Goal: Information Seeking & Learning: Learn about a topic

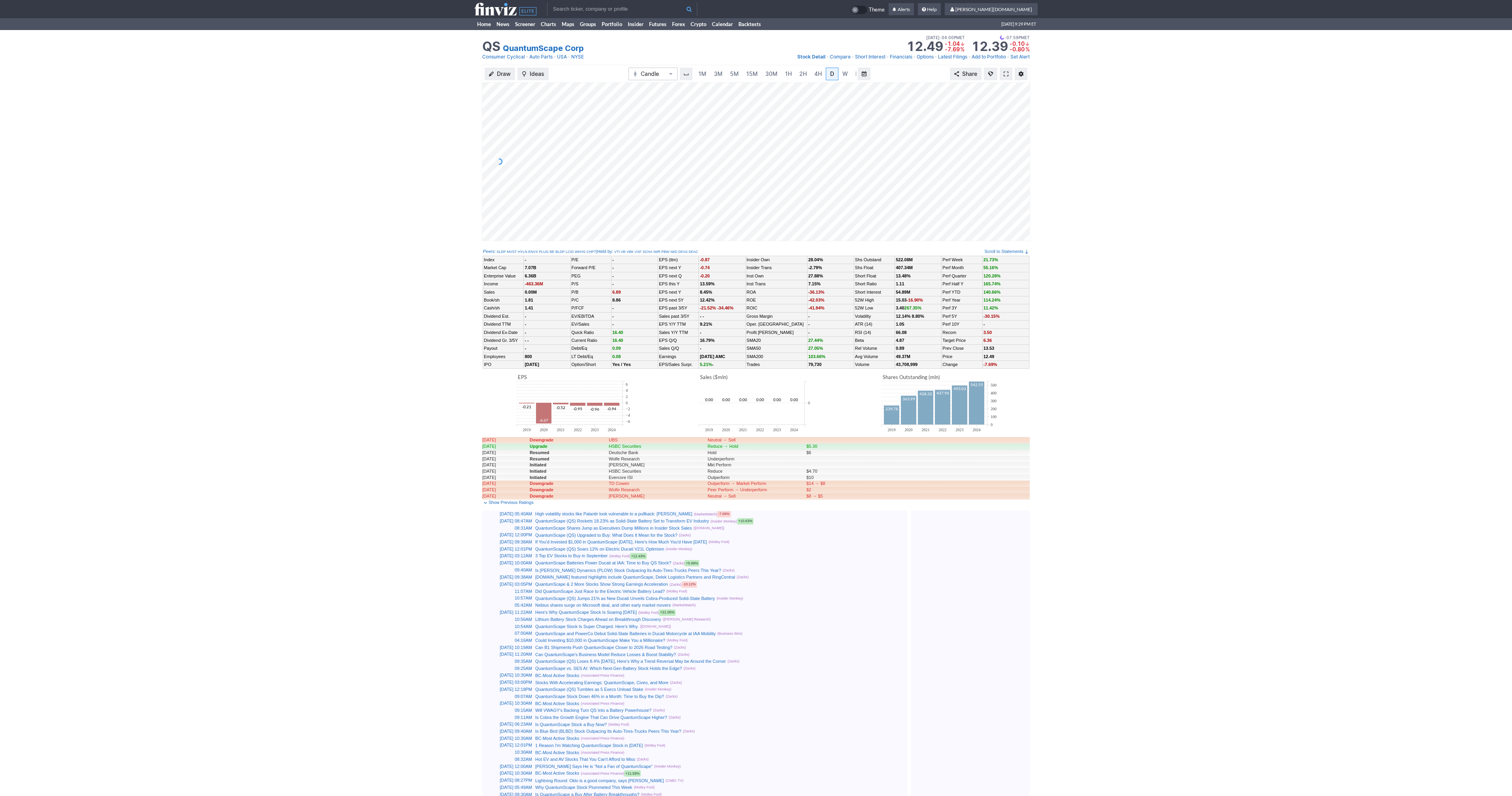
scroll to position [0, 8]
click at [1005, 74] on span at bounding box center [1006, 74] width 5 height 6
click at [1012, 70] on link at bounding box center [1006, 74] width 12 height 12
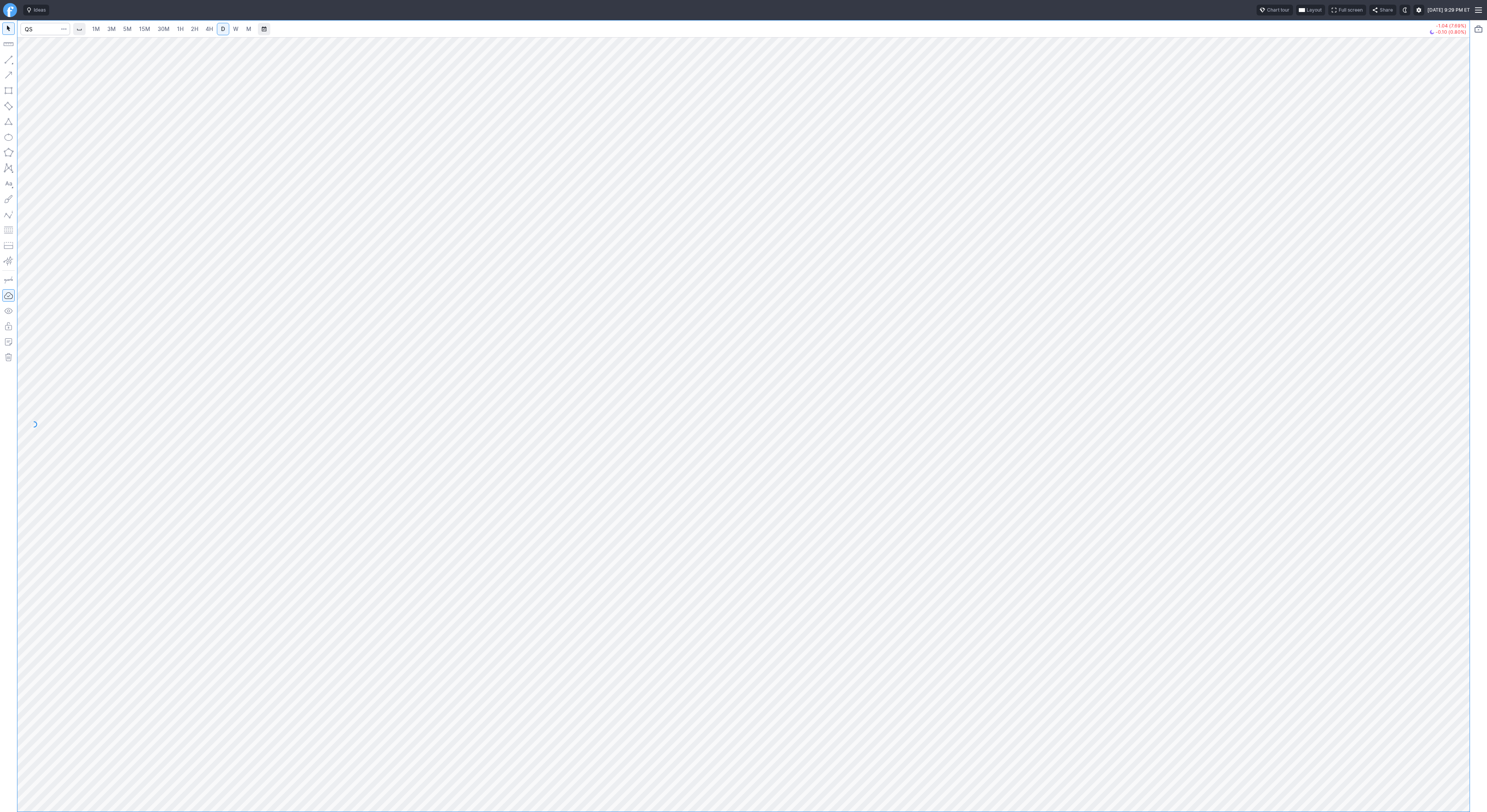
click at [601, 226] on div at bounding box center [744, 416] width 1452 height 791
click at [130, 31] on span "5M" at bounding box center [127, 28] width 9 height 6
click at [171, 33] on link "30M" at bounding box center [163, 29] width 19 height 12
click at [34, 29] on input "Search" at bounding box center [46, 29] width 50 height 12
type input "eth"
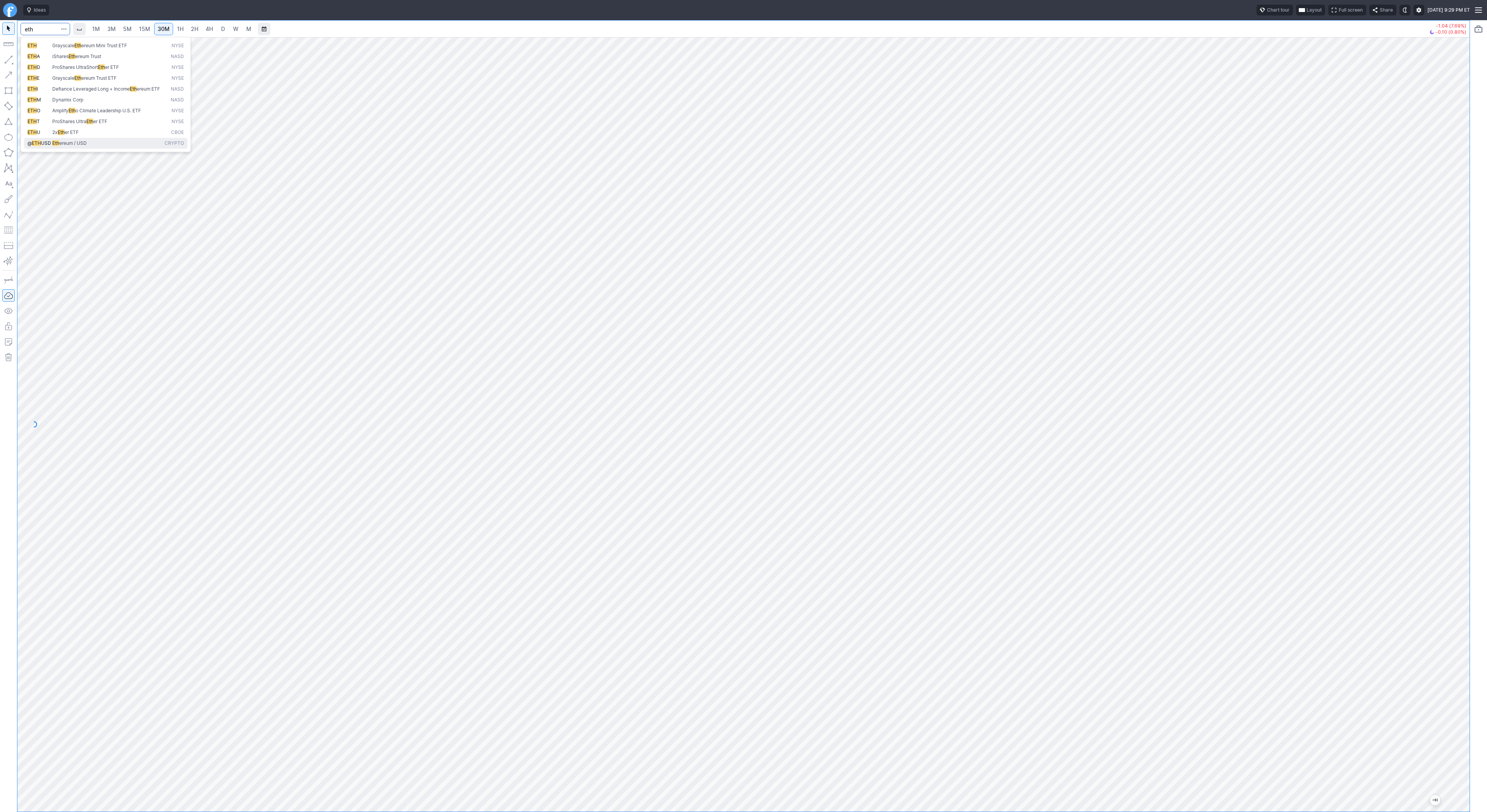
click at [94, 144] on button "@ ETH USD Eth ereum / USD Crypto" at bounding box center [106, 143] width 163 height 11
click at [196, 25] on span "2H" at bounding box center [195, 28] width 8 height 6
click at [42, 25] on input "Search" at bounding box center [46, 29] width 50 height 12
type input "btcusd"
click at [47, 43] on span "BTCUSD" at bounding box center [42, 46] width 20 height 6
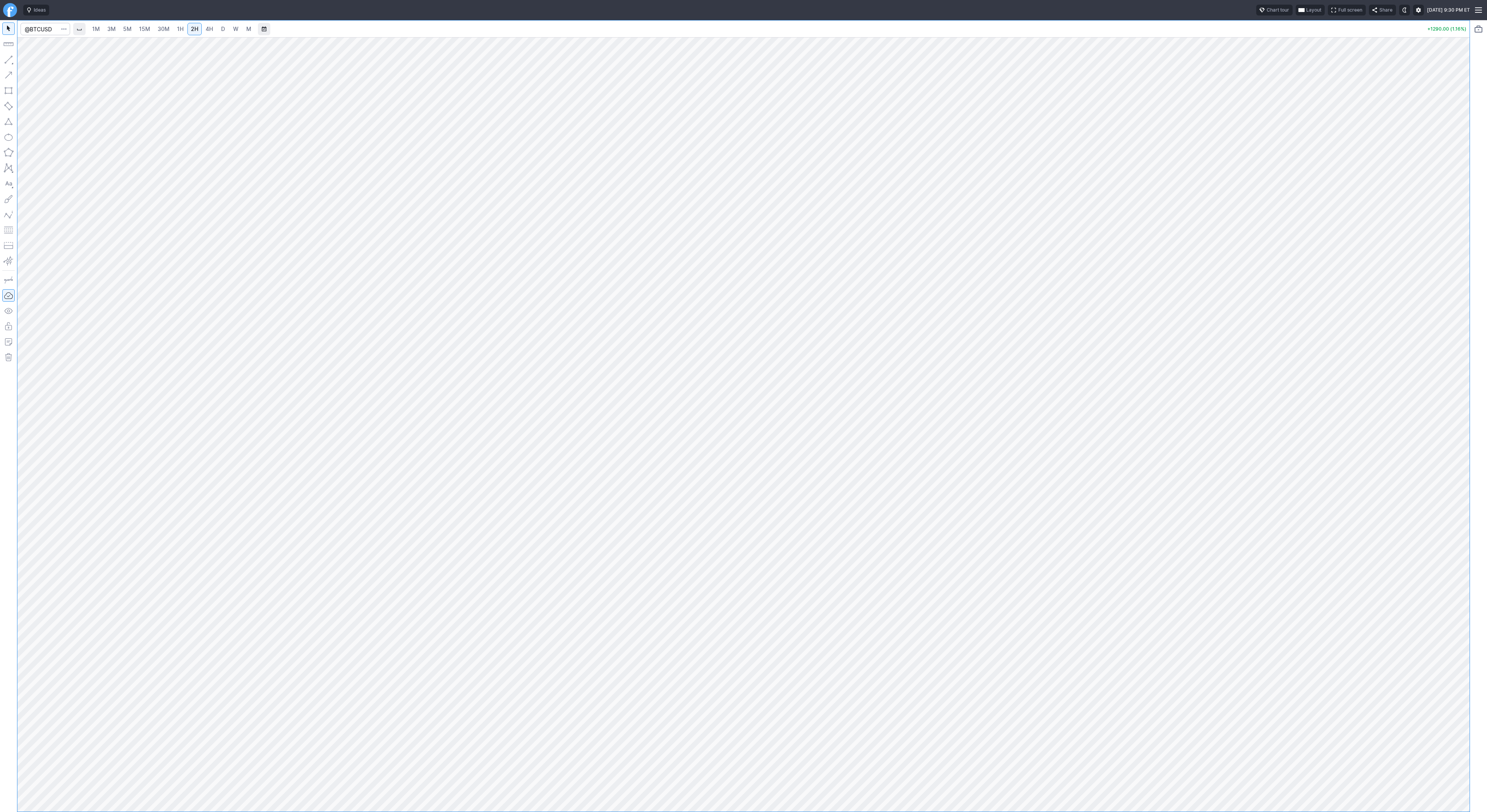
click at [206, 32] on span "4H" at bounding box center [209, 29] width 8 height 8
click at [143, 28] on span "15M" at bounding box center [144, 28] width 11 height 6
click at [174, 28] on link "1H" at bounding box center [180, 29] width 13 height 12
click at [50, 32] on input "Search" at bounding box center [46, 29] width 50 height 12
type input "eth"
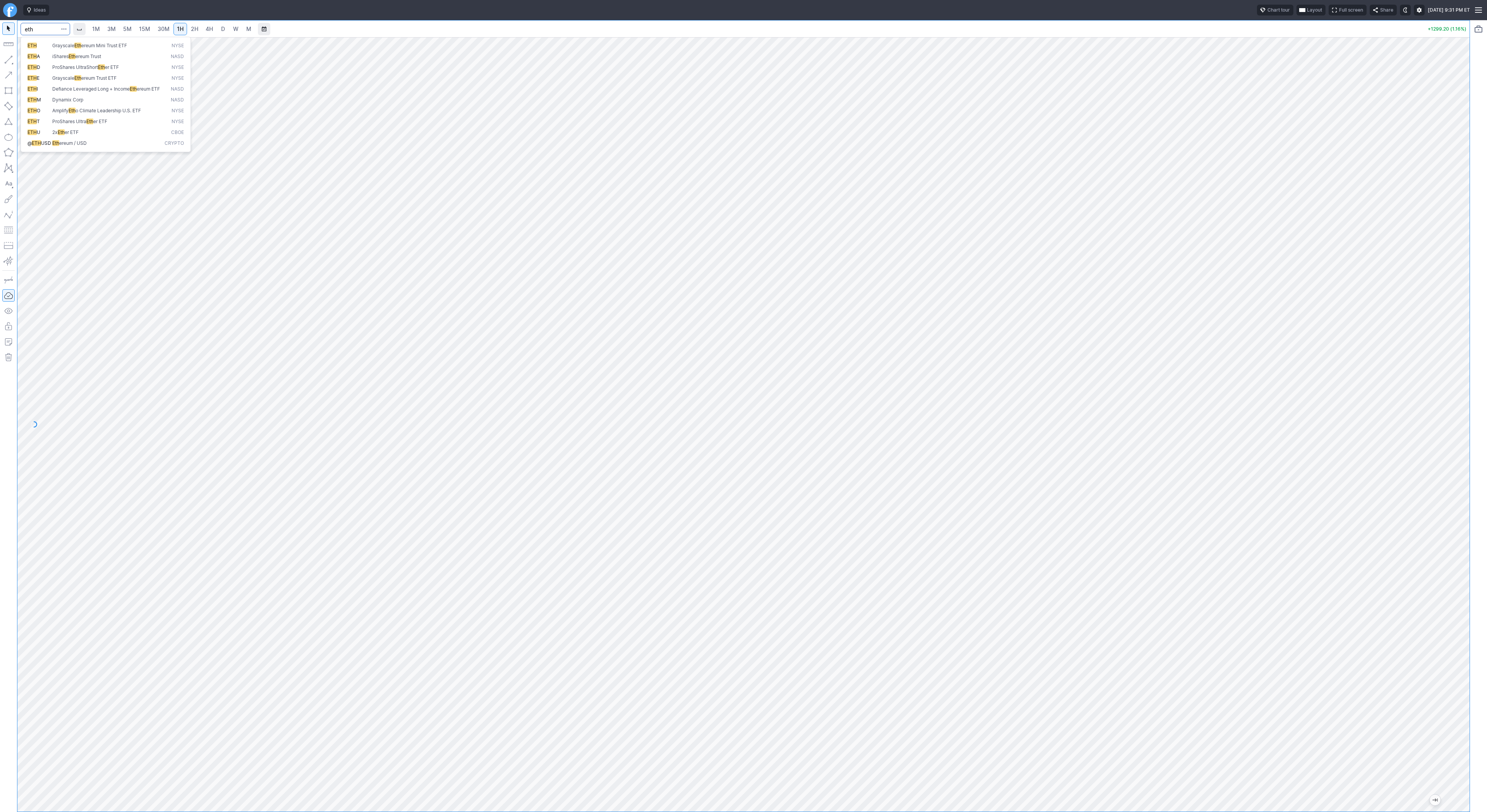
click at [108, 147] on span "Eth ereum / USD" at bounding box center [107, 143] width 113 height 6
click at [55, 31] on input "Search" at bounding box center [46, 29] width 50 height 12
type input "trump"
click at [70, 59] on span "Trump / USDT" at bounding box center [110, 62] width 106 height 6
click at [211, 31] on span "4H" at bounding box center [209, 28] width 8 height 6
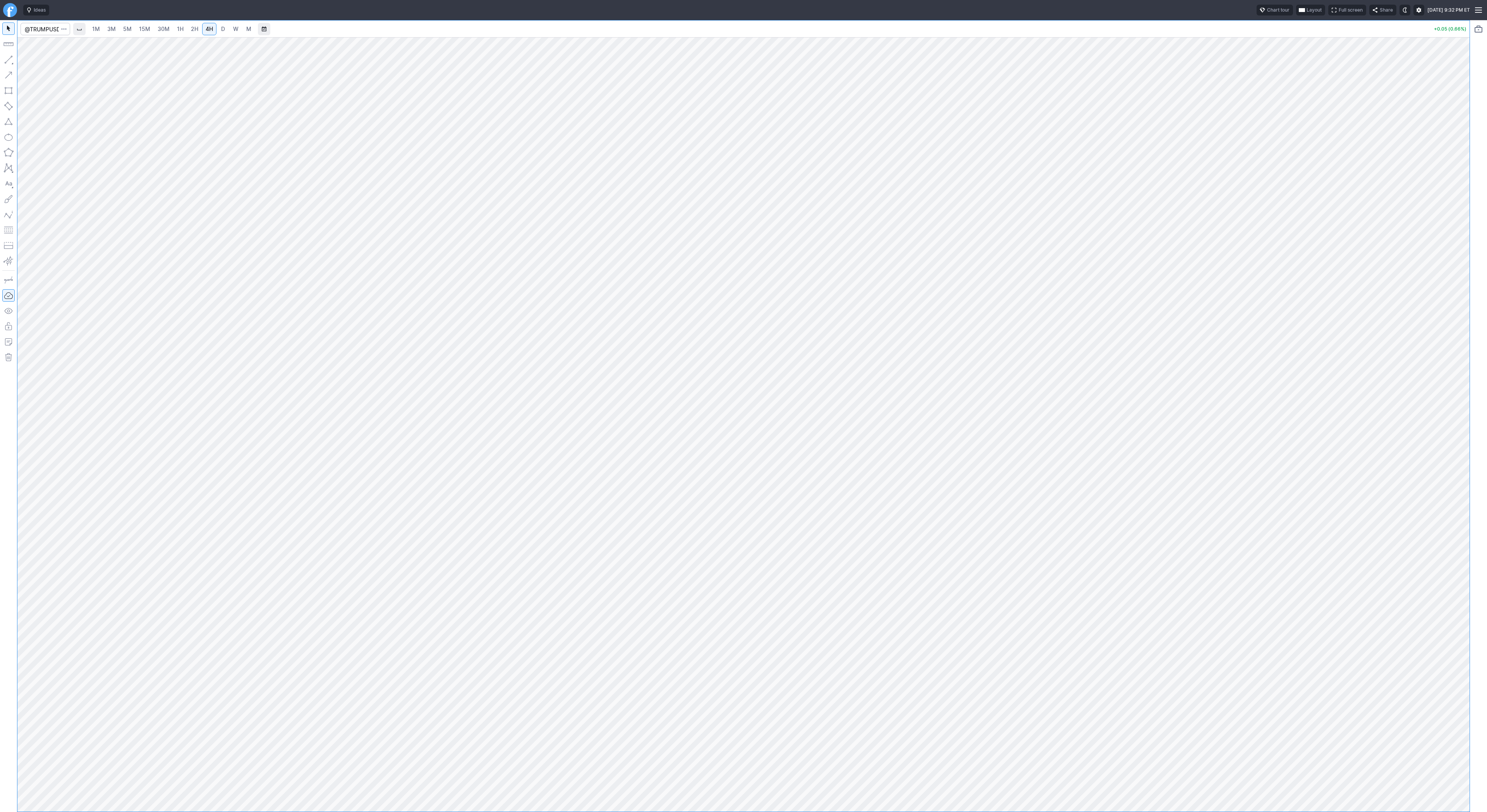
click at [226, 28] on link "D" at bounding box center [223, 29] width 12 height 12
click at [174, 27] on link "1H" at bounding box center [180, 29] width 13 height 12
click at [44, 32] on input "Search" at bounding box center [46, 29] width 50 height 12
type input "e"
type input "seth"
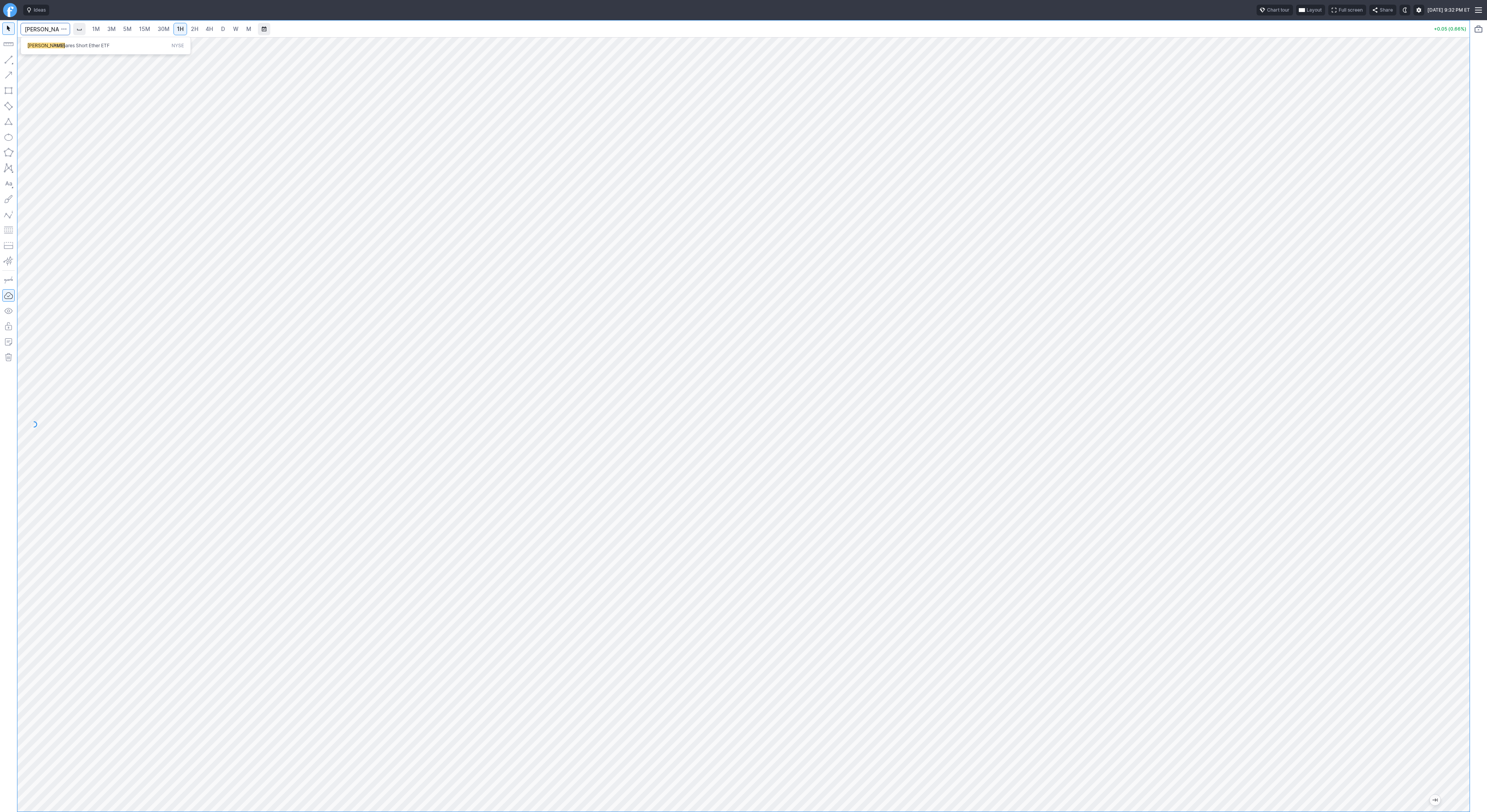
click at [90, 43] on span "ProShares Short Ether ETF" at bounding box center [81, 46] width 57 height 6
click at [147, 29] on span "15M" at bounding box center [144, 28] width 11 height 6
click at [169, 29] on link "30M" at bounding box center [163, 29] width 19 height 12
drag, startPoint x: 1465, startPoint y: 534, endPoint x: 1455, endPoint y: 460, distance: 74.7
click at [1455, 460] on div at bounding box center [1462, 422] width 16 height 755
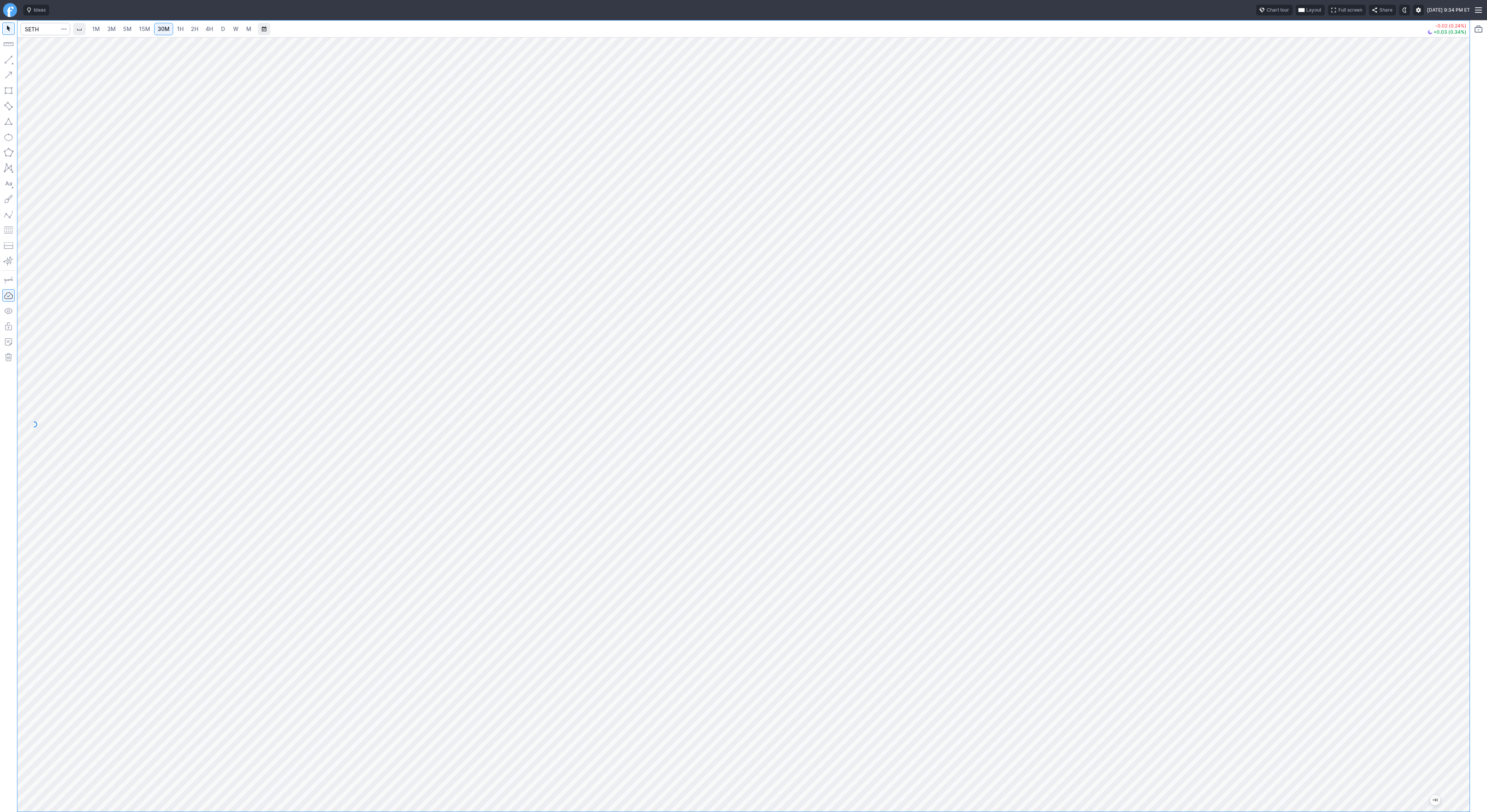
click at [191, 29] on span "2H" at bounding box center [195, 28] width 8 height 6
click at [154, 26] on link "30M" at bounding box center [163, 29] width 19 height 12
click at [11, 58] on button "button" at bounding box center [8, 59] width 12 height 12
drag, startPoint x: 8, startPoint y: 58, endPoint x: 10, endPoint y: 72, distance: 14.1
click at [9, 61] on button "button" at bounding box center [8, 59] width 12 height 12
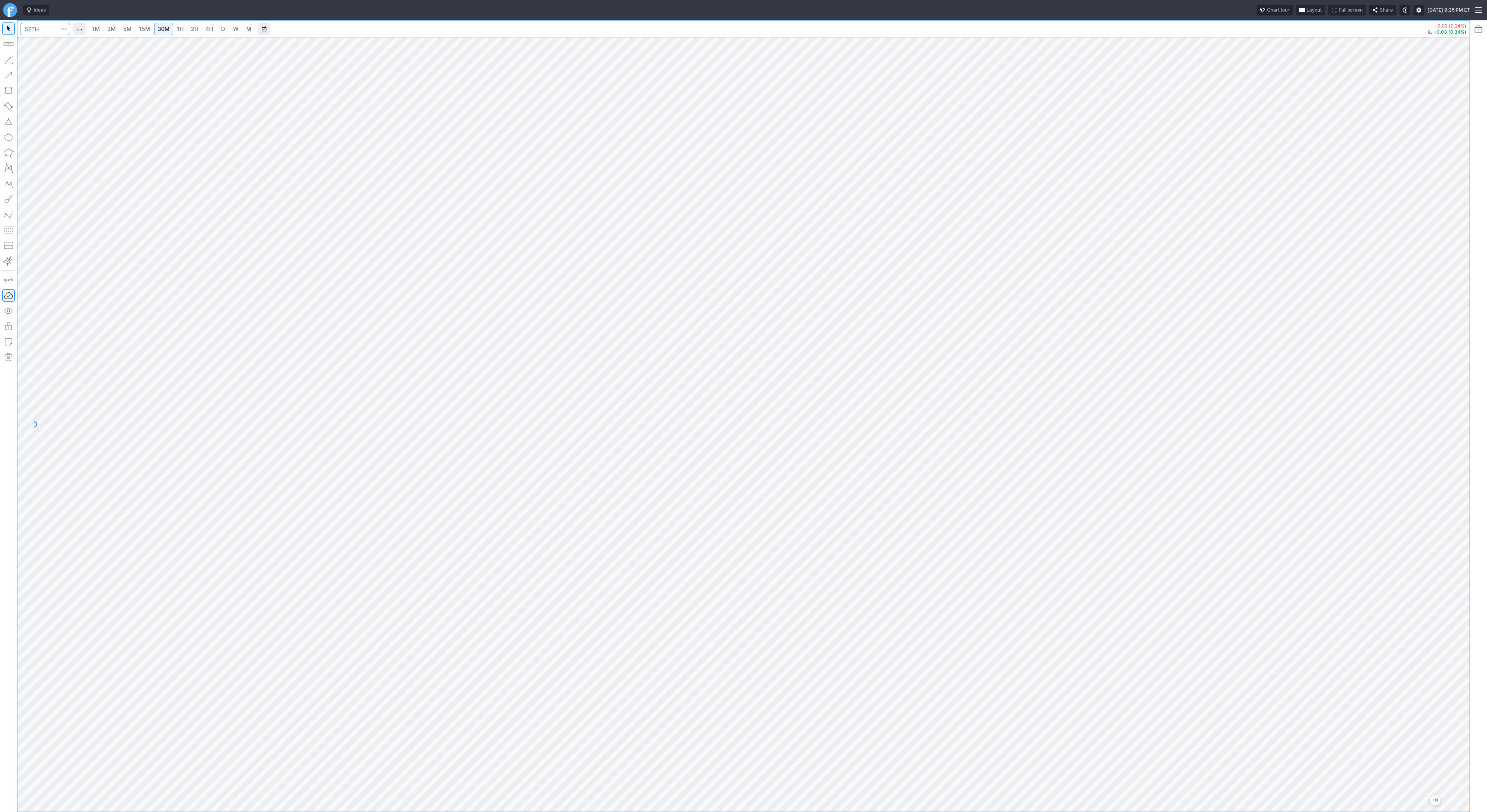
click at [37, 33] on input "Search" at bounding box center [46, 29] width 50 height 12
type input "eth"
click at [73, 146] on span "ereum / USD" at bounding box center [73, 143] width 28 height 6
click at [208, 32] on span "4H" at bounding box center [209, 29] width 8 height 8
click at [225, 30] on link "D" at bounding box center [223, 29] width 12 height 12
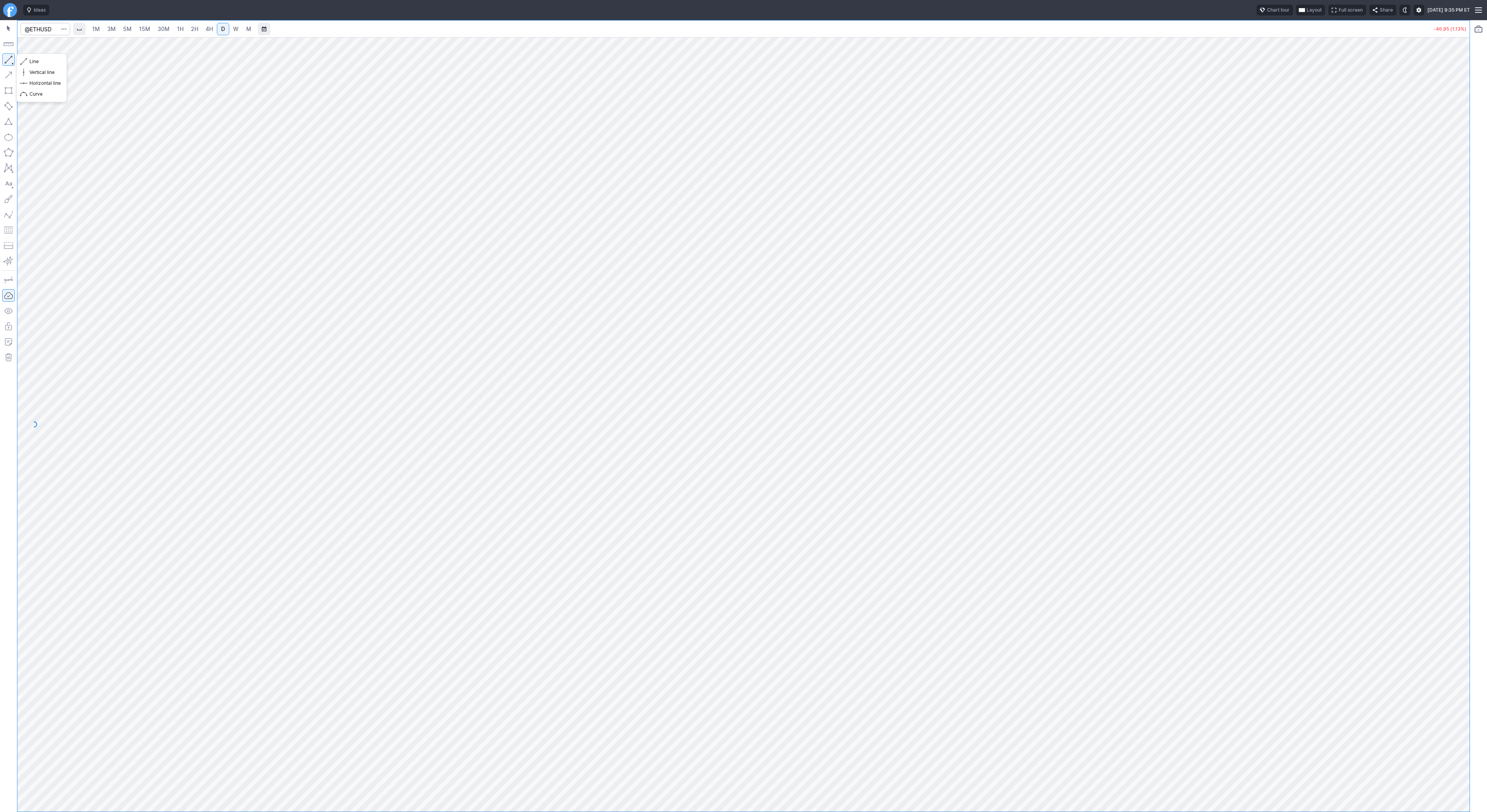
drag, startPoint x: 13, startPoint y: 60, endPoint x: 21, endPoint y: 99, distance: 39.8
click at [13, 60] on button "button" at bounding box center [8, 59] width 12 height 12
click at [24, 61] on span "button" at bounding box center [25, 61] width 5 height 11
click at [29, 59] on span "Line" at bounding box center [45, 61] width 31 height 8
click at [182, 28] on link "1H" at bounding box center [180, 29] width 13 height 12
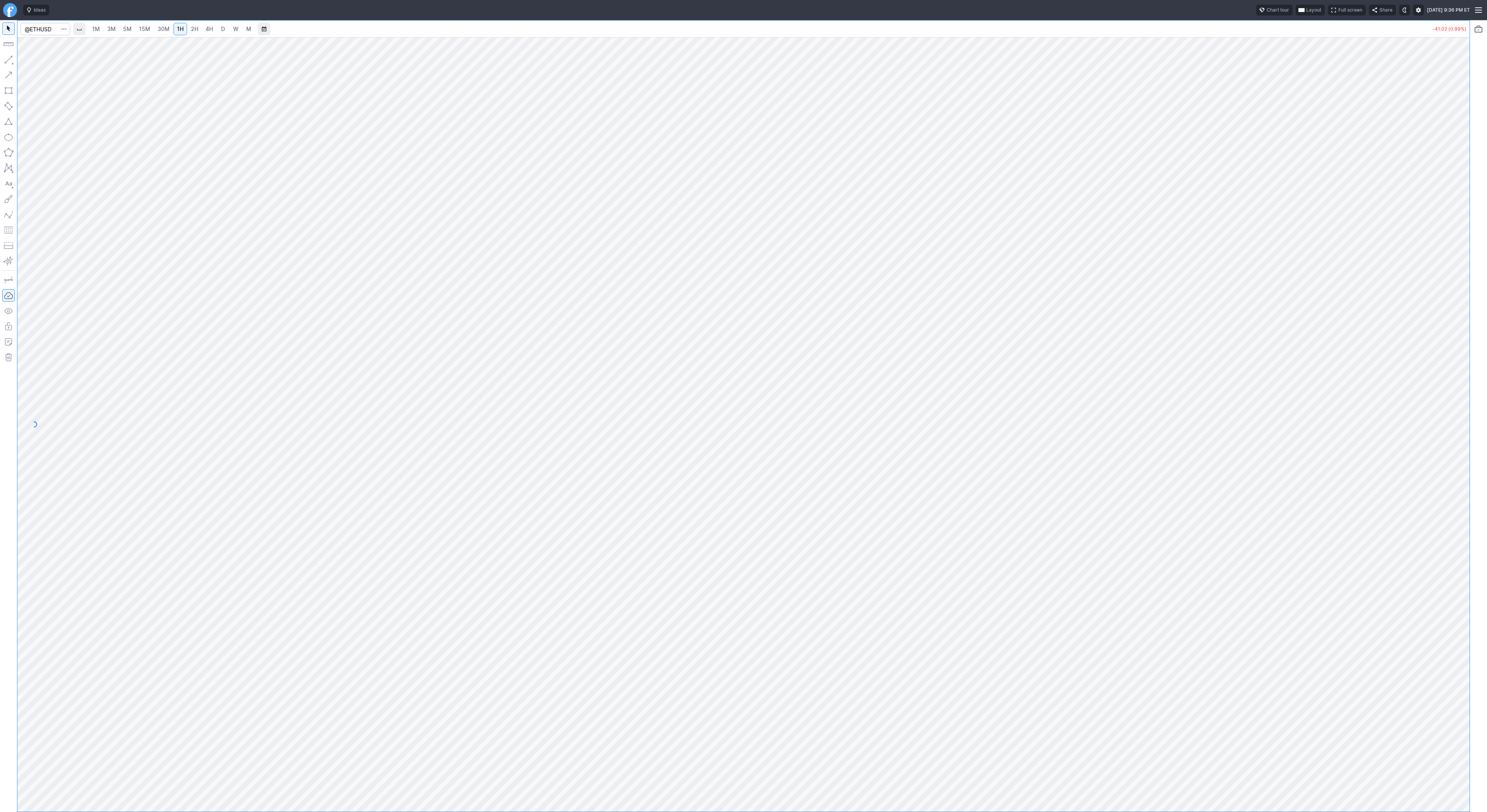
click at [145, 29] on span "15M" at bounding box center [144, 28] width 11 height 6
click at [223, 31] on span "D" at bounding box center [223, 28] width 4 height 6
drag, startPoint x: 39, startPoint y: 62, endPoint x: 55, endPoint y: 65, distance: 16.3
click at [40, 62] on span "Line" at bounding box center [45, 61] width 31 height 8
click at [9, 56] on button "button" at bounding box center [8, 59] width 12 height 12
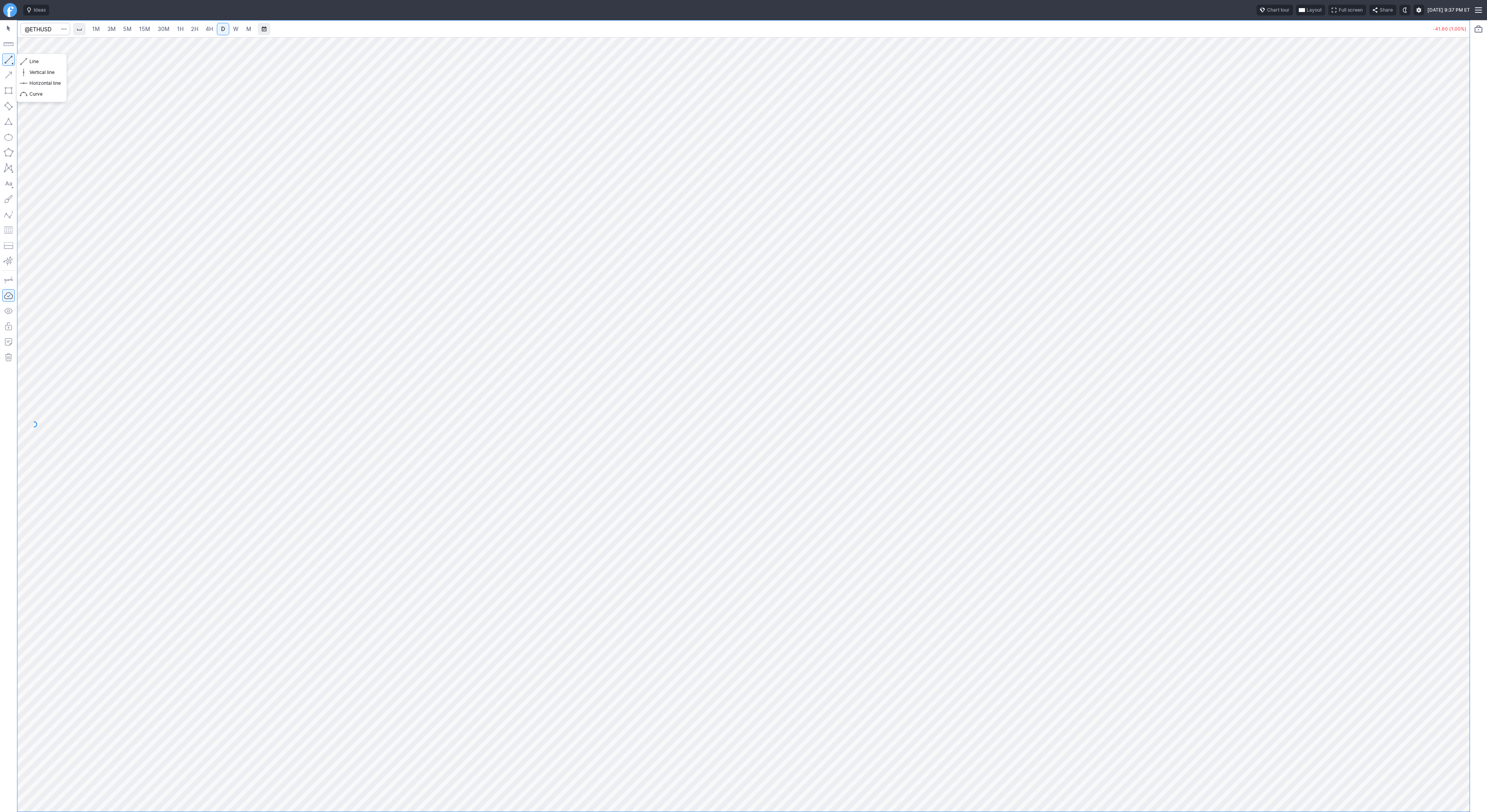
click at [64, 64] on div "Line Vertical line Horizontal line Curve" at bounding box center [42, 77] width 45 height 43
click at [9, 61] on button "button" at bounding box center [8, 59] width 12 height 12
click at [7, 61] on button "button" at bounding box center [8, 59] width 12 height 12
click at [6, 62] on button "button" at bounding box center [8, 59] width 12 height 12
click at [7, 61] on button "button" at bounding box center [8, 59] width 12 height 12
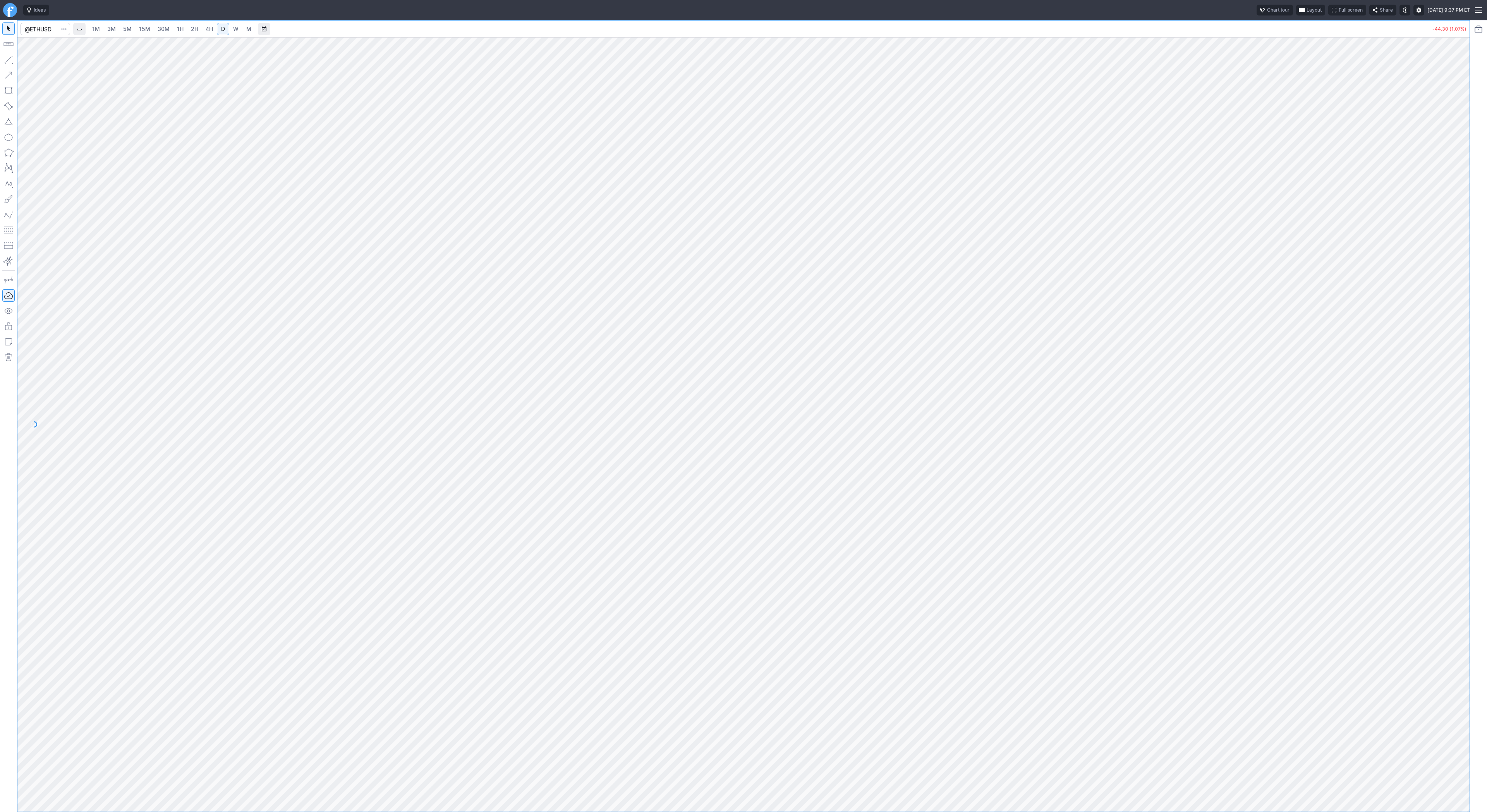
click at [6, 57] on button "button" at bounding box center [8, 59] width 12 height 12
click at [30, 59] on span "Line" at bounding box center [45, 61] width 31 height 8
click at [49, 62] on span "Line" at bounding box center [45, 61] width 31 height 8
click at [31, 59] on span "Line" at bounding box center [45, 61] width 31 height 8
drag, startPoint x: 37, startPoint y: 63, endPoint x: 55, endPoint y: 81, distance: 25.5
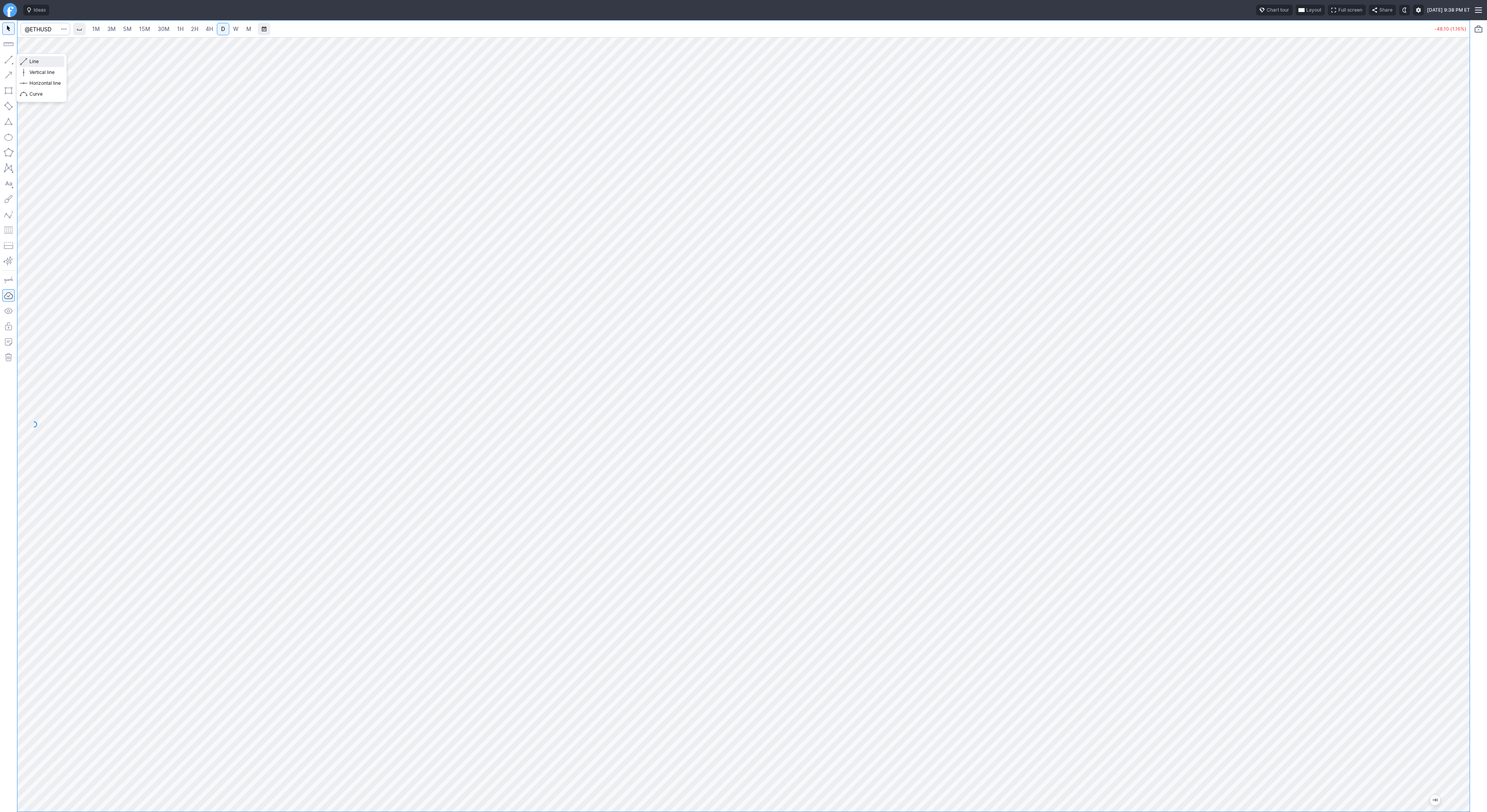
click at [38, 63] on span "Line" at bounding box center [45, 61] width 31 height 8
click at [42, 62] on span "Line" at bounding box center [45, 61] width 31 height 8
click at [46, 63] on span "Line" at bounding box center [45, 61] width 31 height 8
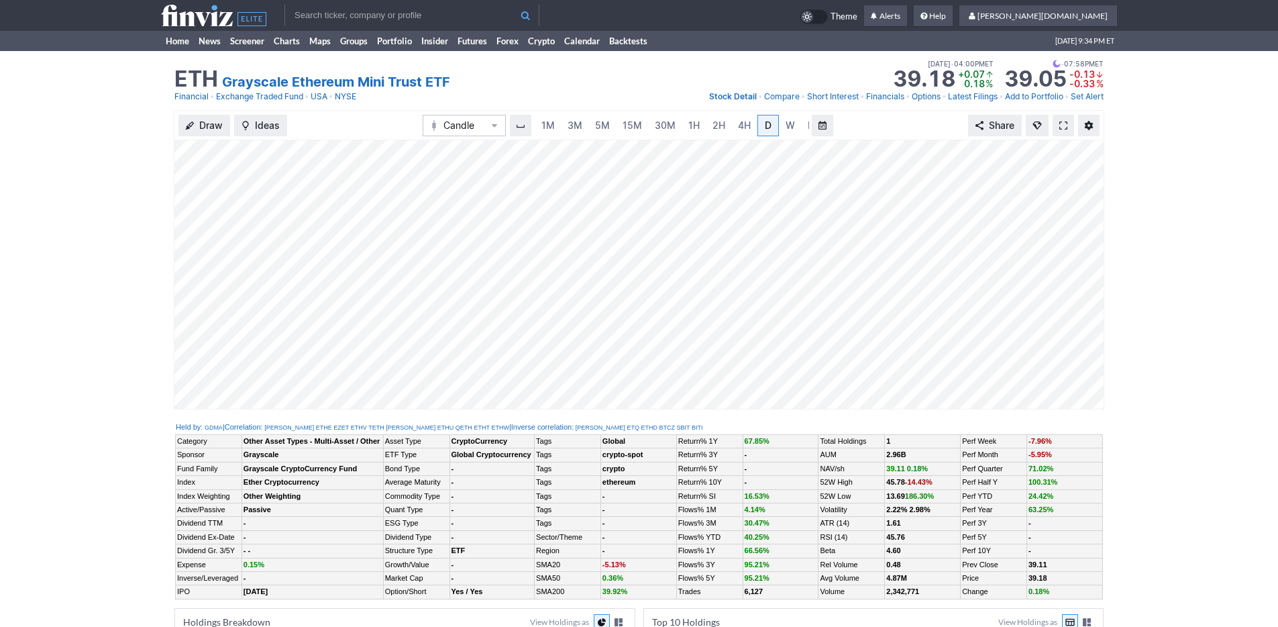
scroll to position [0, 13]
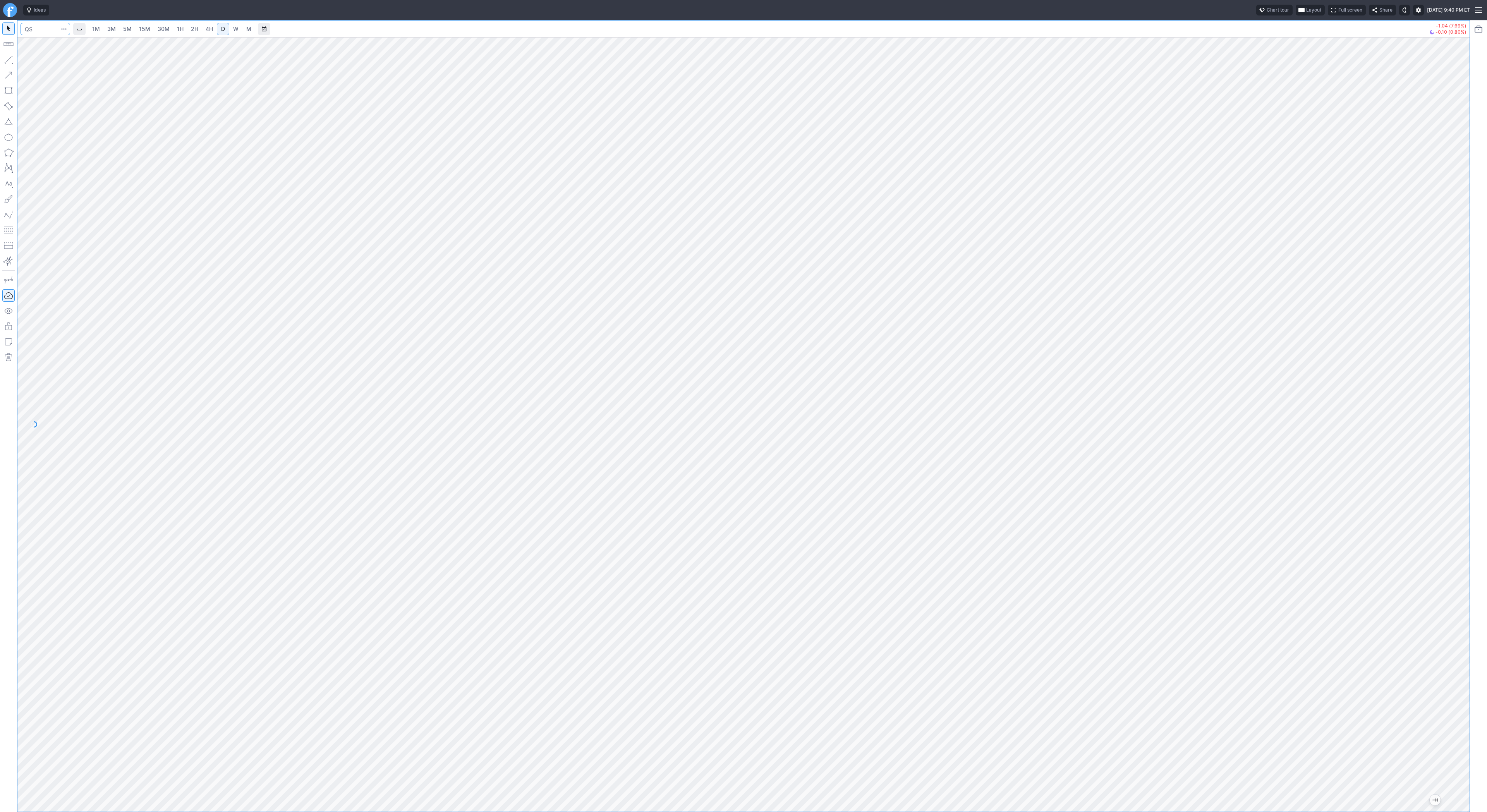
click at [45, 28] on input "Search" at bounding box center [46, 29] width 50 height 12
type input "eth"
click at [104, 147] on span "Eth ereum / USD" at bounding box center [107, 143] width 113 height 6
click at [29, 62] on span "Line" at bounding box center [45, 61] width 31 height 8
click at [9, 57] on button "button" at bounding box center [8, 59] width 12 height 12
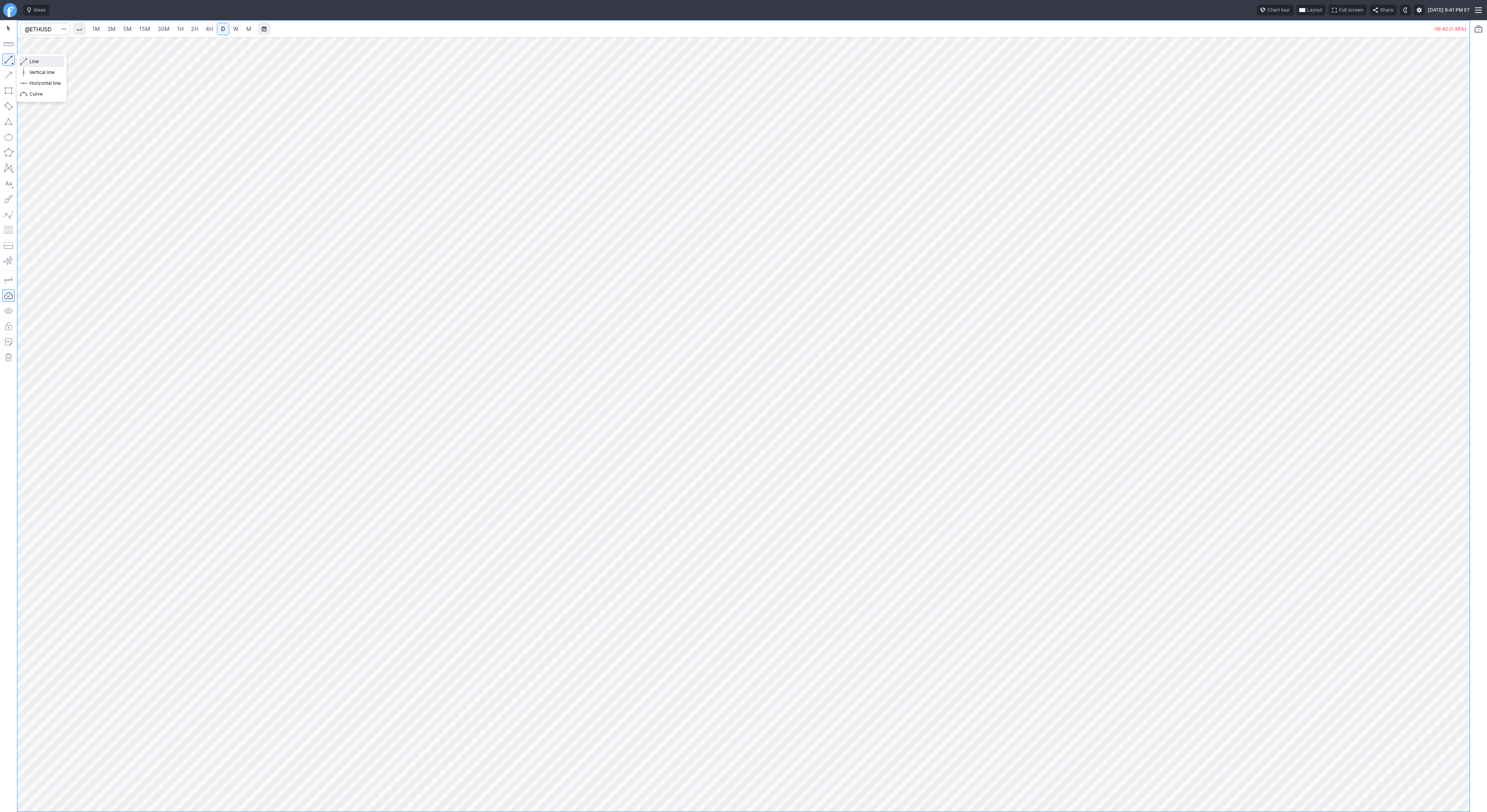
click at [35, 59] on span "Line" at bounding box center [45, 61] width 31 height 8
click at [8, 58] on button "button" at bounding box center [8, 59] width 12 height 12
click at [7, 62] on button "button" at bounding box center [8, 59] width 12 height 12
click at [11, 62] on button "button" at bounding box center [8, 59] width 12 height 12
click at [9, 65] on button "button" at bounding box center [8, 59] width 12 height 12
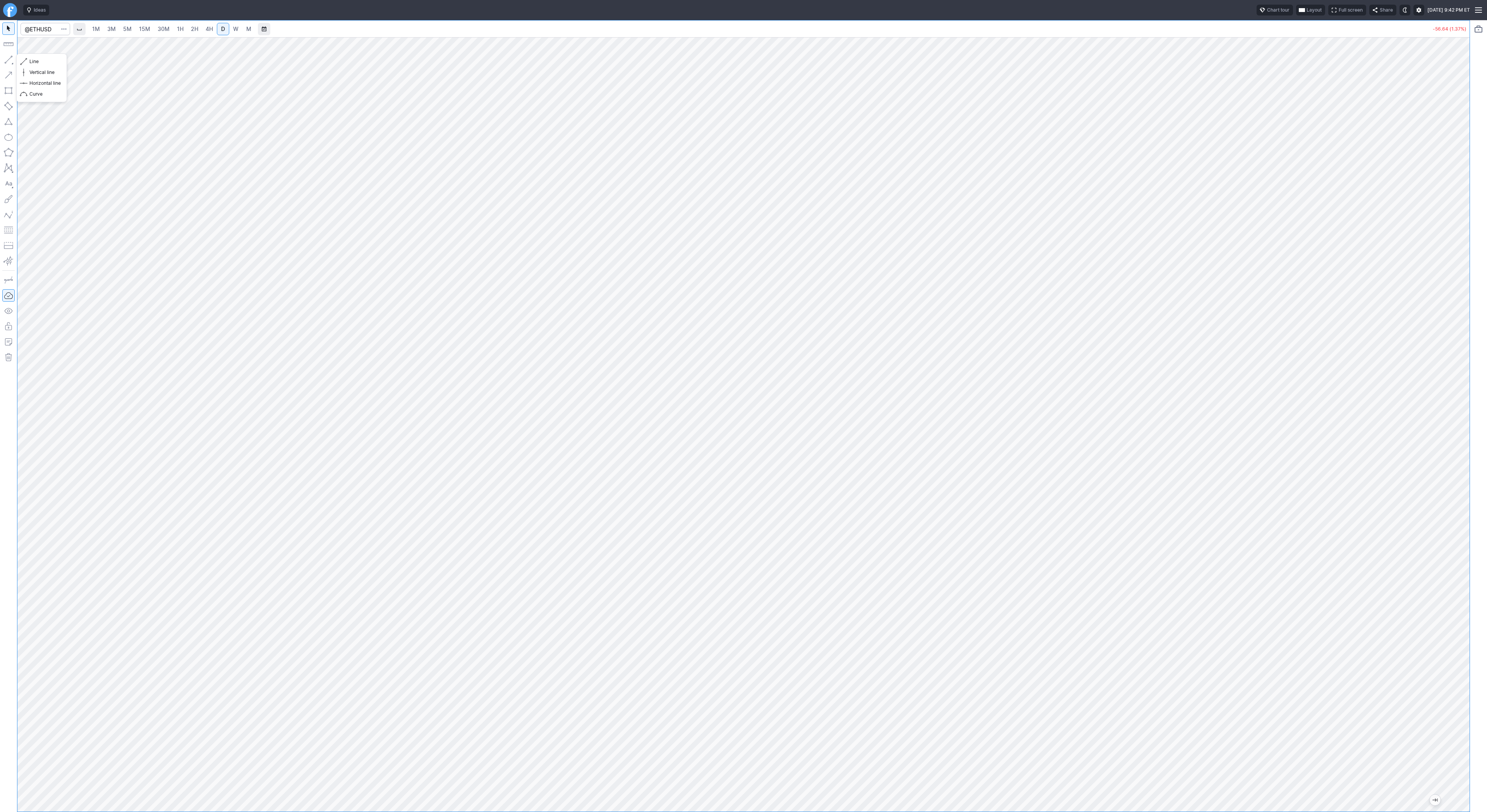
click at [6, 59] on button "button" at bounding box center [8, 59] width 12 height 12
click at [9, 63] on button "button" at bounding box center [8, 59] width 12 height 12
click at [6, 56] on button "button" at bounding box center [8, 59] width 12 height 12
drag, startPoint x: 1460, startPoint y: 370, endPoint x: 1469, endPoint y: 417, distance: 47.9
click at [1469, 417] on div at bounding box center [1462, 422] width 16 height 755
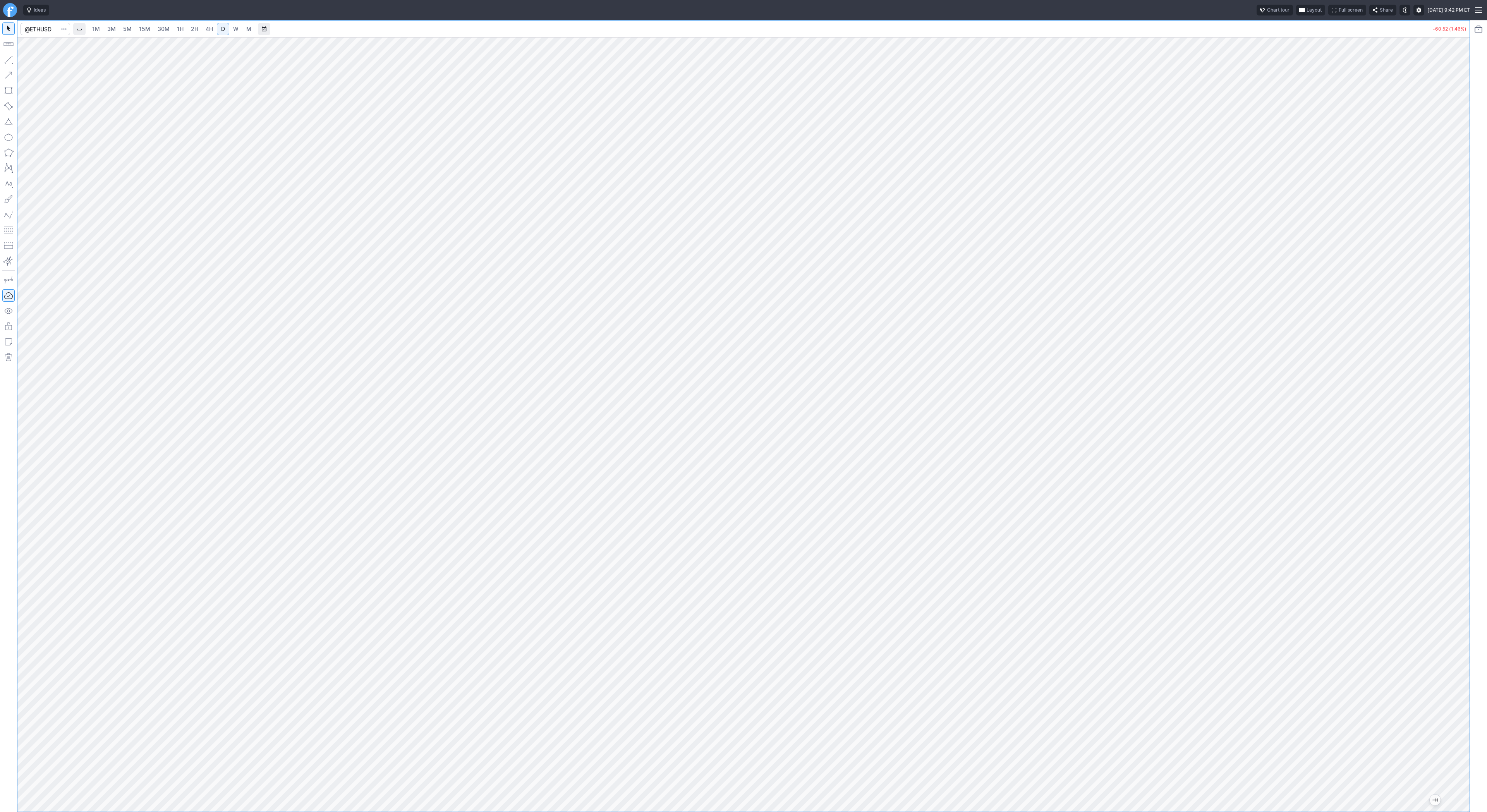
drag, startPoint x: 6, startPoint y: 59, endPoint x: 10, endPoint y: 114, distance: 55.1
click at [5, 71] on div at bounding box center [9, 416] width 17 height 792
drag, startPoint x: 23, startPoint y: 62, endPoint x: 30, endPoint y: 69, distance: 9.9
click at [24, 62] on span "button" at bounding box center [25, 61] width 5 height 11
drag, startPoint x: 6, startPoint y: 58, endPoint x: 26, endPoint y: 81, distance: 30.5
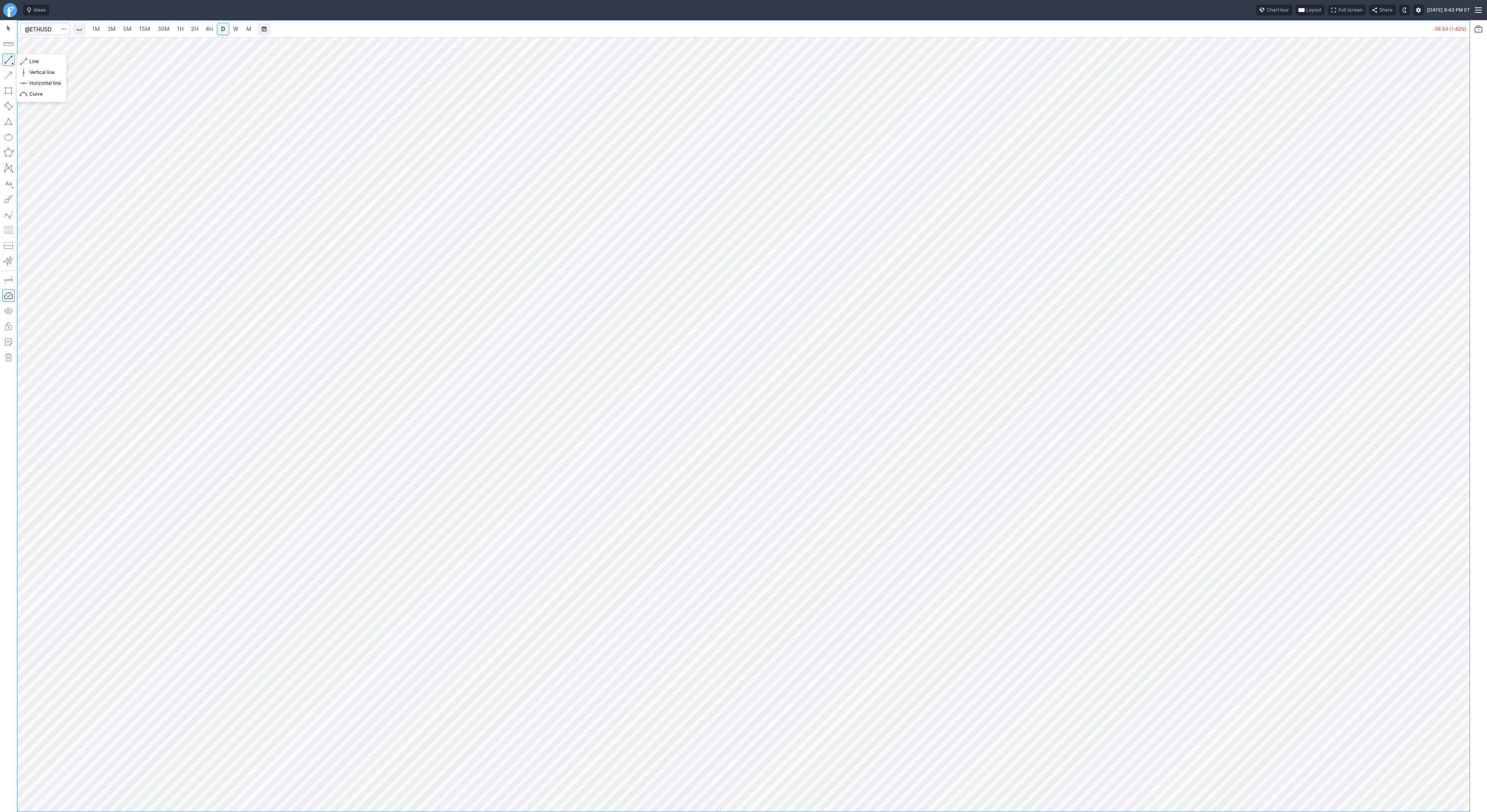
click at [6, 58] on button "button" at bounding box center [8, 59] width 12 height 12
drag, startPoint x: 1461, startPoint y: 383, endPoint x: 1455, endPoint y: 438, distance: 55.3
click at [1456, 438] on div at bounding box center [1462, 422] width 16 height 755
click at [11, 62] on button "button" at bounding box center [8, 59] width 12 height 12
click at [35, 63] on span "Line" at bounding box center [45, 61] width 31 height 8
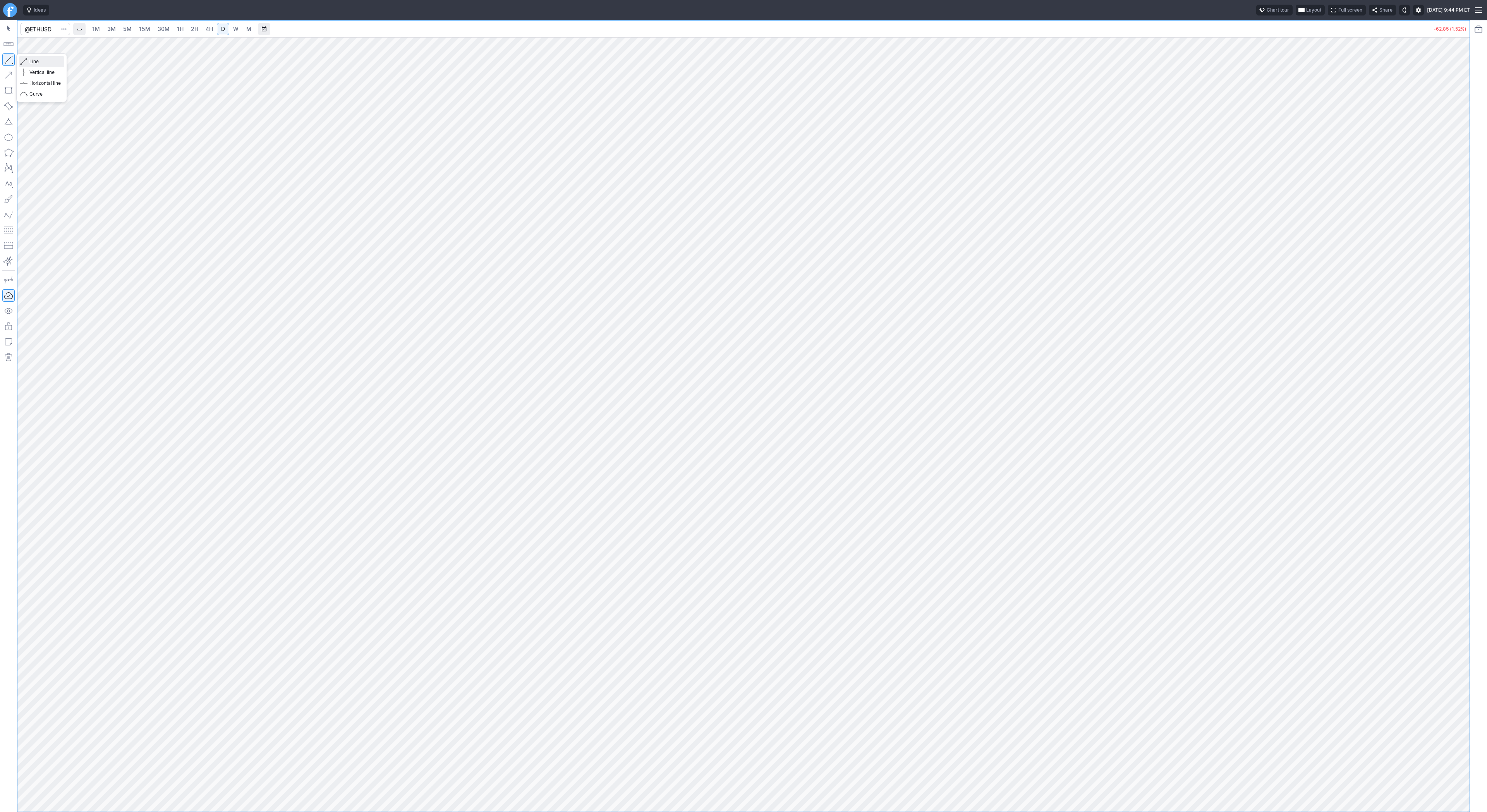
click at [30, 62] on span "Line" at bounding box center [45, 61] width 31 height 8
drag, startPoint x: 5, startPoint y: 58, endPoint x: 18, endPoint y: 82, distance: 27.3
click at [5, 58] on button "button" at bounding box center [8, 59] width 12 height 12
click at [38, 62] on span "Line" at bounding box center [45, 61] width 31 height 8
click at [10, 62] on button "button" at bounding box center [8, 59] width 12 height 12
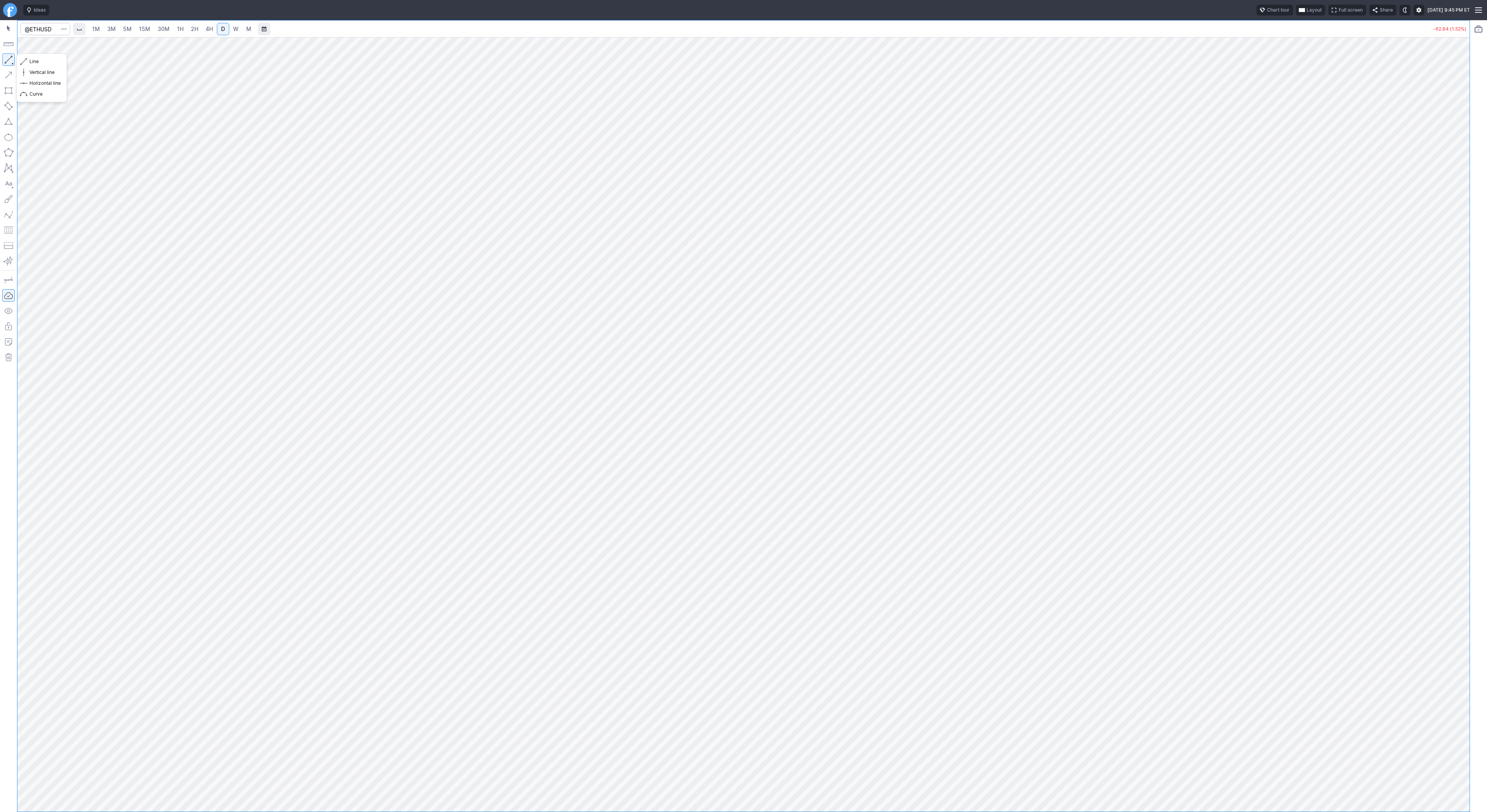
drag, startPoint x: 10, startPoint y: 59, endPoint x: 20, endPoint y: 83, distance: 26.0
click at [9, 62] on button "button" at bounding box center [8, 59] width 12 height 12
click at [9, 61] on button "button" at bounding box center [8, 59] width 12 height 12
click at [28, 63] on button "Line" at bounding box center [42, 61] width 45 height 11
click at [39, 26] on input "Search" at bounding box center [46, 29] width 50 height 12
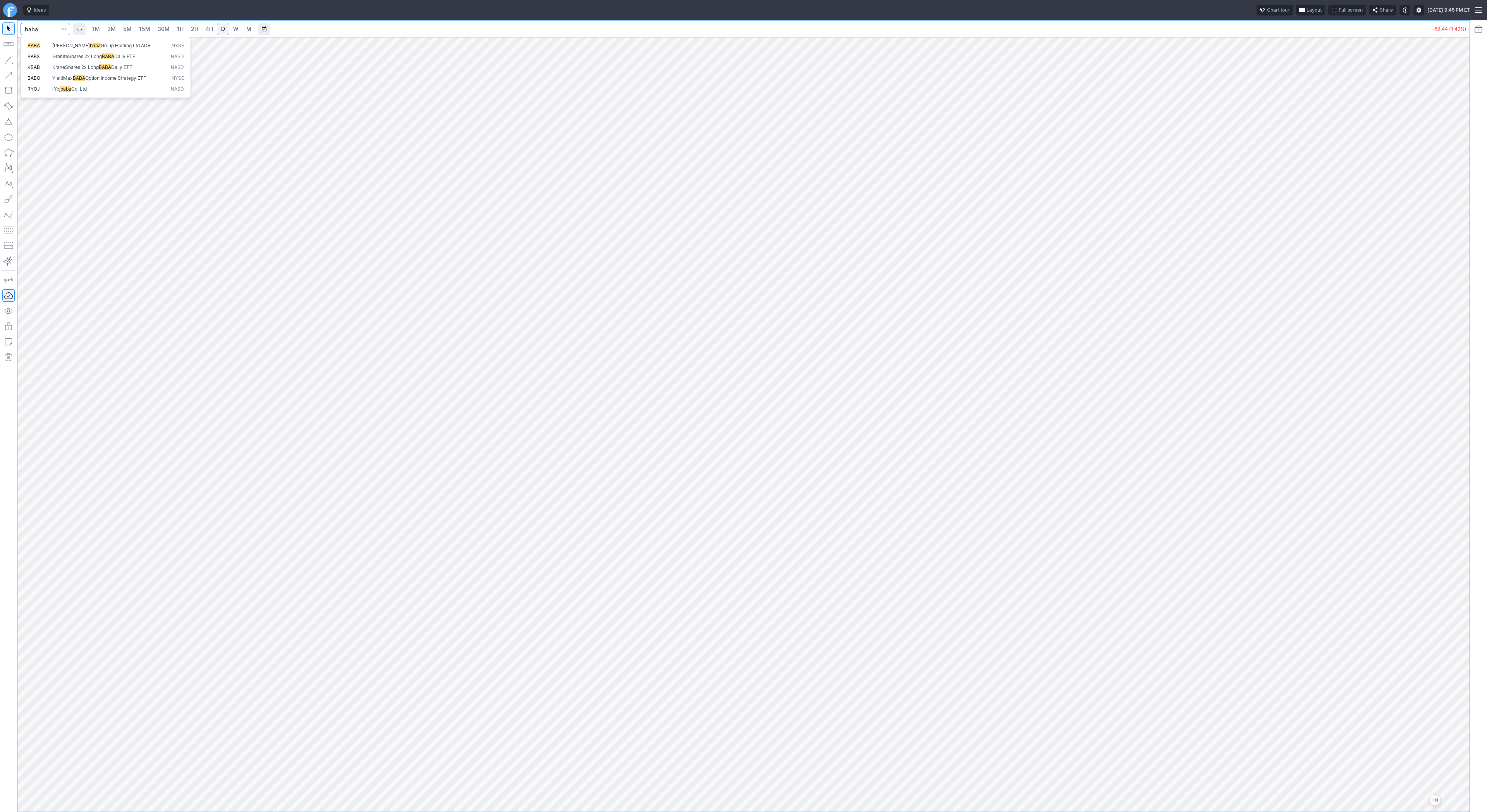
type input "baba"
click at [42, 44] on span "BABA" at bounding box center [40, 46] width 25 height 6
click at [128, 33] on link "5M" at bounding box center [127, 29] width 16 height 12
click at [204, 33] on link "4H" at bounding box center [209, 29] width 14 height 12
click at [224, 29] on span "D" at bounding box center [223, 29] width 5 height 8
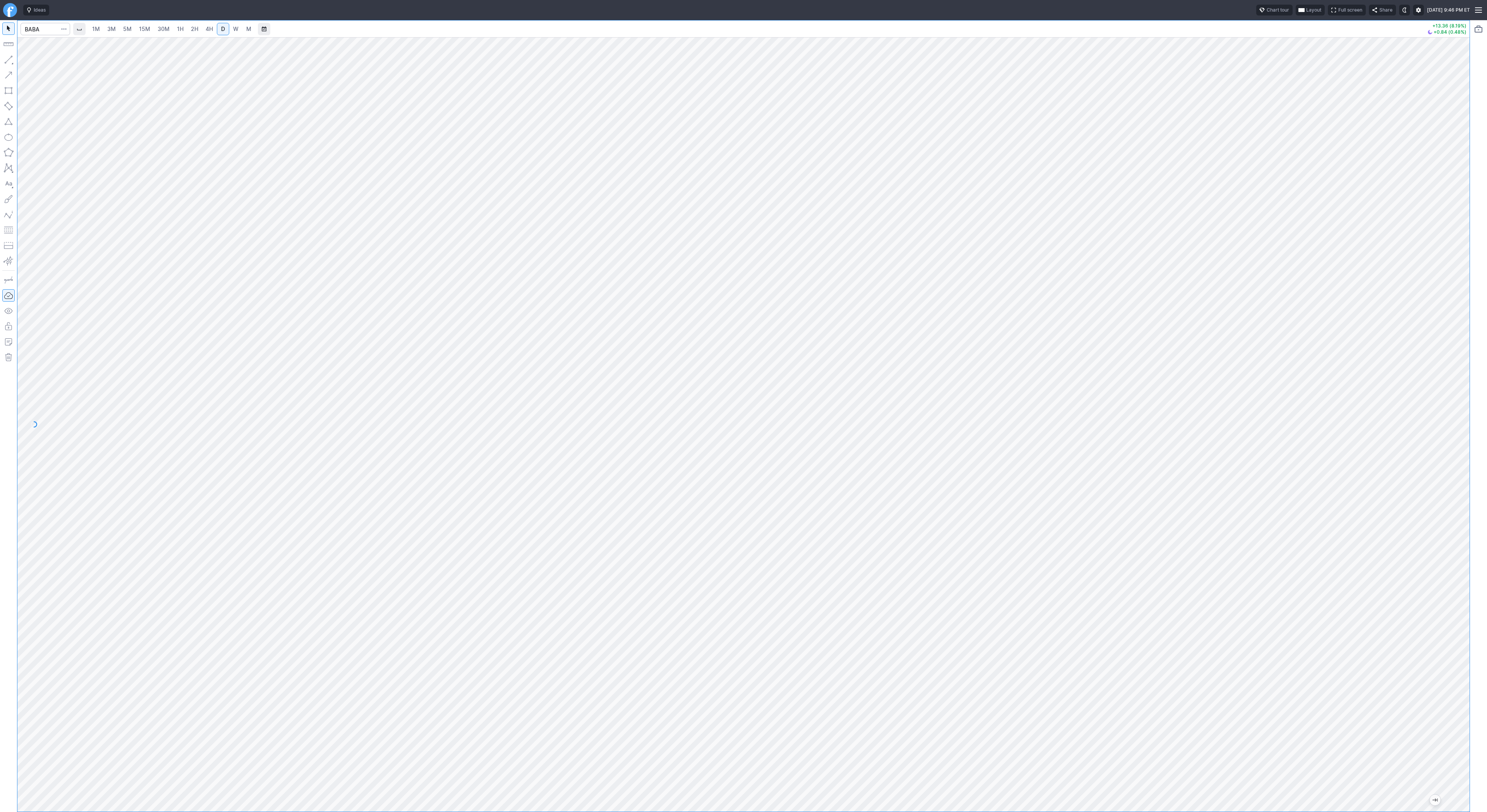
drag, startPoint x: 1459, startPoint y: 465, endPoint x: 1456, endPoint y: 565, distance: 100.0
click at [1457, 565] on div at bounding box center [1462, 422] width 16 height 755
click at [9, 57] on button "button" at bounding box center [8, 59] width 12 height 12
click at [41, 28] on input "Search" at bounding box center [46, 29] width 50 height 12
type input "btcusd"
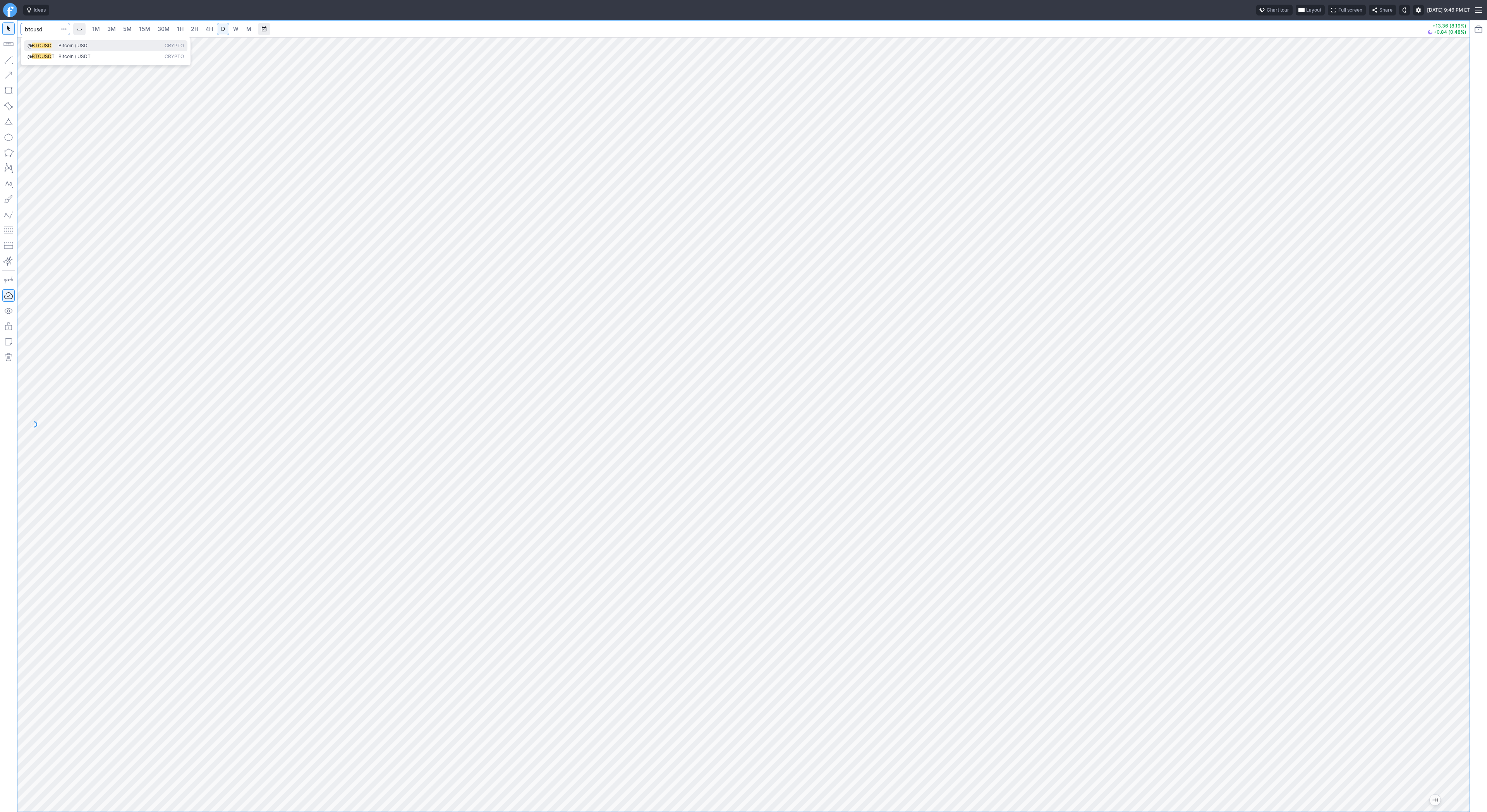
click at [48, 42] on button "@ BTCUSD Bitcoin / USD Crypto" at bounding box center [106, 46] width 163 height 11
click at [233, 28] on span "W" at bounding box center [236, 28] width 5 height 6
drag, startPoint x: 43, startPoint y: 62, endPoint x: 44, endPoint y: 78, distance: 16.0
click at [43, 67] on div "Line Vertical line Horizontal line Curve" at bounding box center [42, 77] width 45 height 43
drag, startPoint x: 8, startPoint y: 58, endPoint x: 31, endPoint y: 97, distance: 45.3
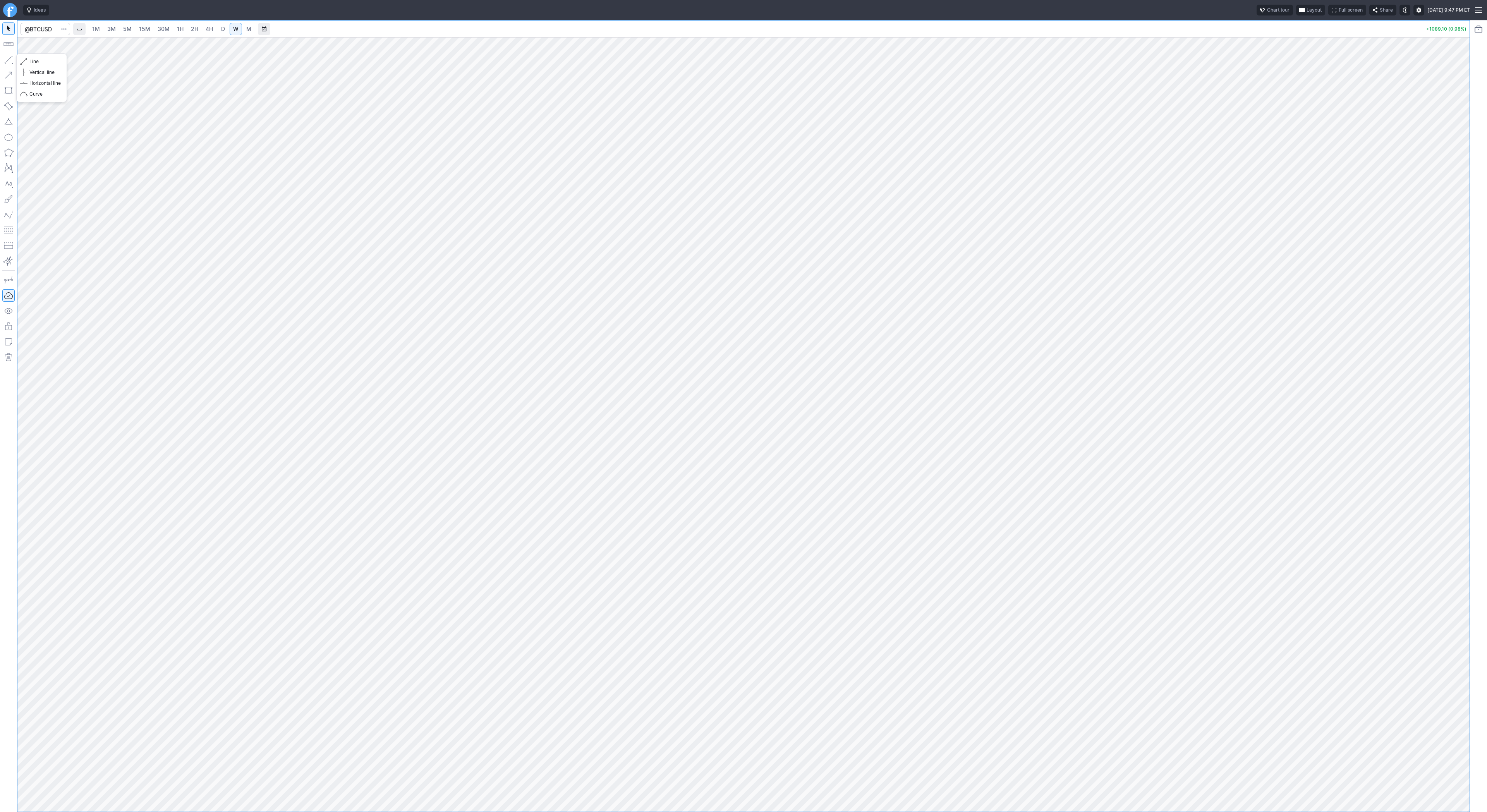
click at [9, 62] on button "button" at bounding box center [8, 59] width 12 height 12
click at [10, 60] on button "button" at bounding box center [8, 59] width 12 height 12
drag, startPoint x: 10, startPoint y: 60, endPoint x: 12, endPoint y: 65, distance: 5.4
click at [10, 59] on button "button" at bounding box center [8, 59] width 12 height 12
click at [4, 55] on button "button" at bounding box center [8, 59] width 12 height 12
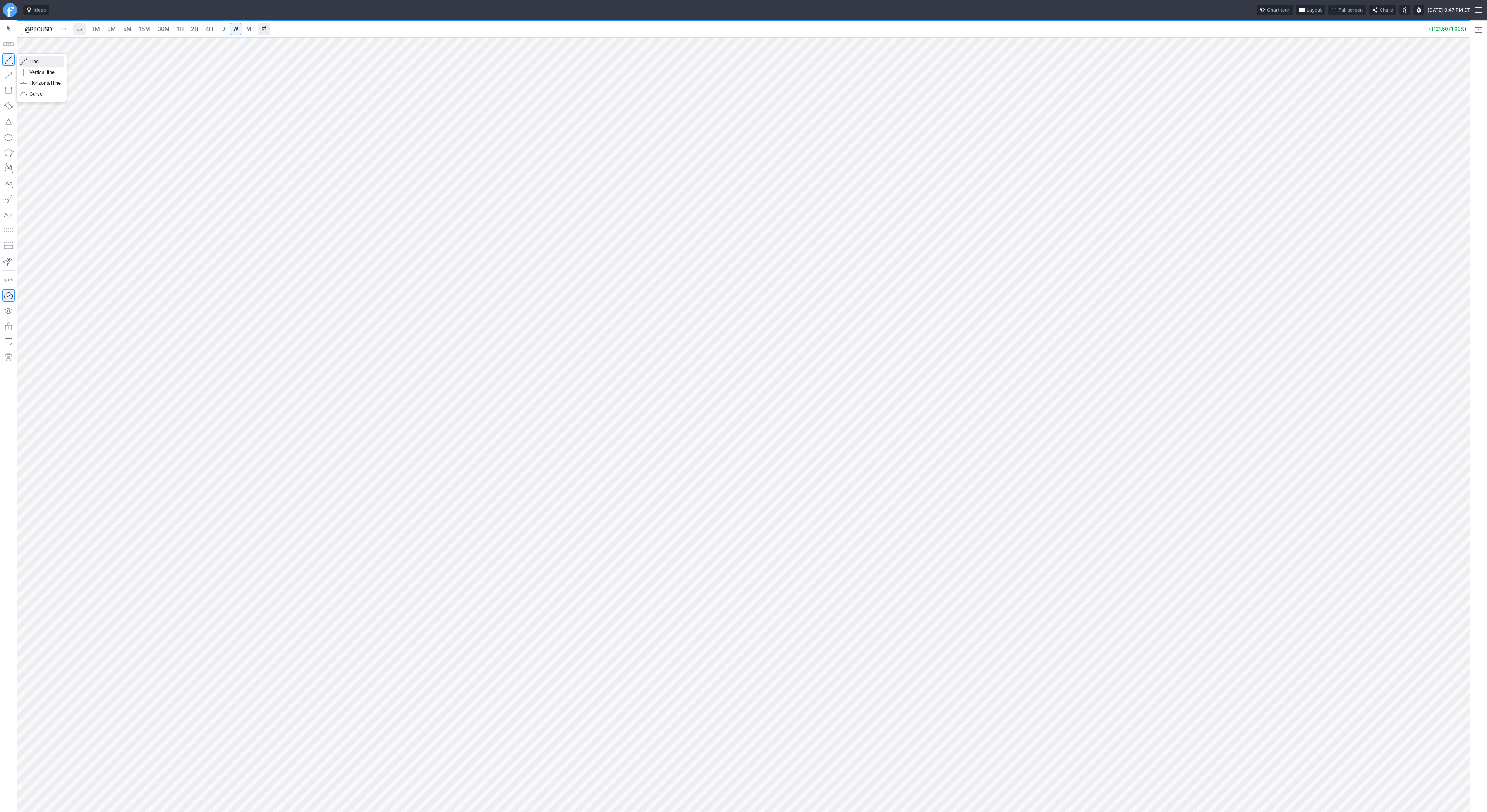
click at [37, 61] on span "Line" at bounding box center [45, 61] width 31 height 8
drag, startPoint x: 1465, startPoint y: 278, endPoint x: 1458, endPoint y: 314, distance: 36.7
click at [1458, 315] on div at bounding box center [1462, 422] width 16 height 755
click at [36, 60] on span "Line" at bounding box center [45, 61] width 31 height 8
click at [31, 29] on input "Search" at bounding box center [46, 29] width 50 height 12
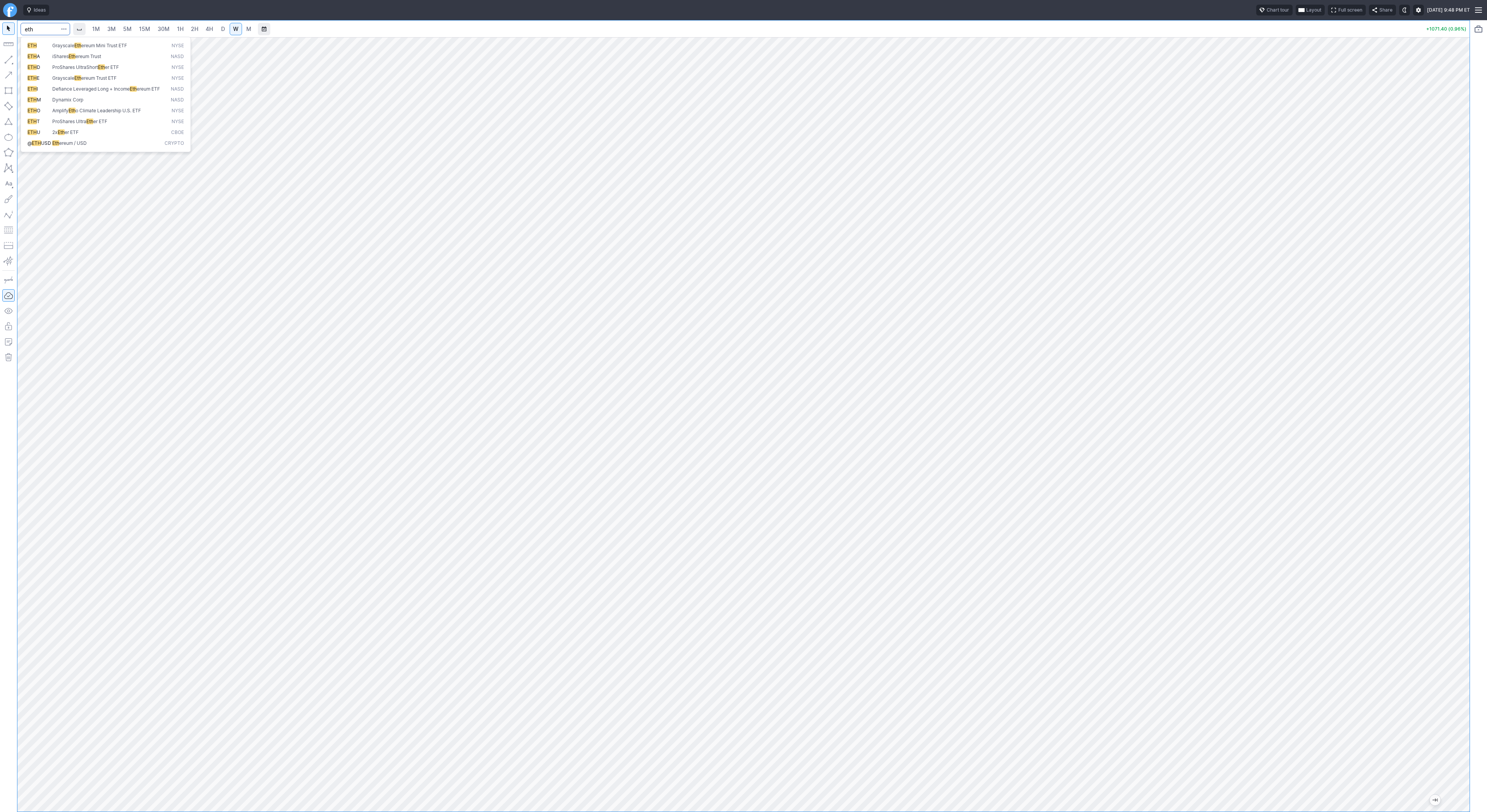
type input "eth"
click at [94, 147] on span "Eth ereum / USD" at bounding box center [107, 143] width 113 height 6
drag, startPoint x: 1466, startPoint y: 448, endPoint x: 1469, endPoint y: 582, distance: 134.0
click at [1477, 590] on div "1M 3M 5M 15M 30M 1H 2H 4H D W M -50.61 (1.22%)" at bounding box center [744, 416] width 1487 height 792
click at [28, 62] on button "Line" at bounding box center [42, 61] width 45 height 11
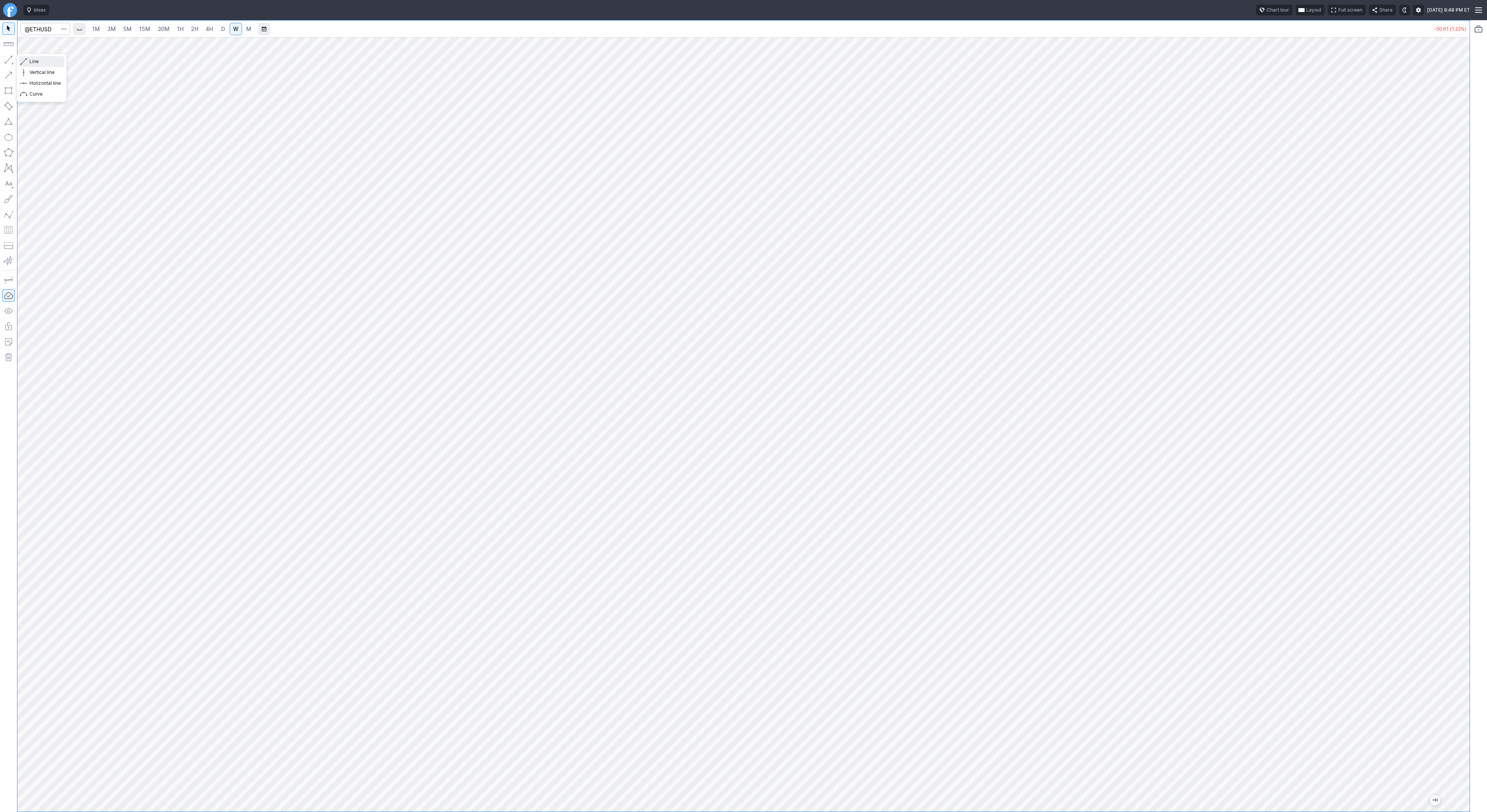
click at [29, 59] on span "Line" at bounding box center [45, 61] width 31 height 8
click at [8, 59] on button "button" at bounding box center [8, 59] width 12 height 12
drag, startPoint x: 38, startPoint y: 63, endPoint x: 54, endPoint y: 87, distance: 28.8
click at [38, 66] on button "Line" at bounding box center [42, 61] width 45 height 11
click at [6, 60] on button "button" at bounding box center [8, 59] width 12 height 12
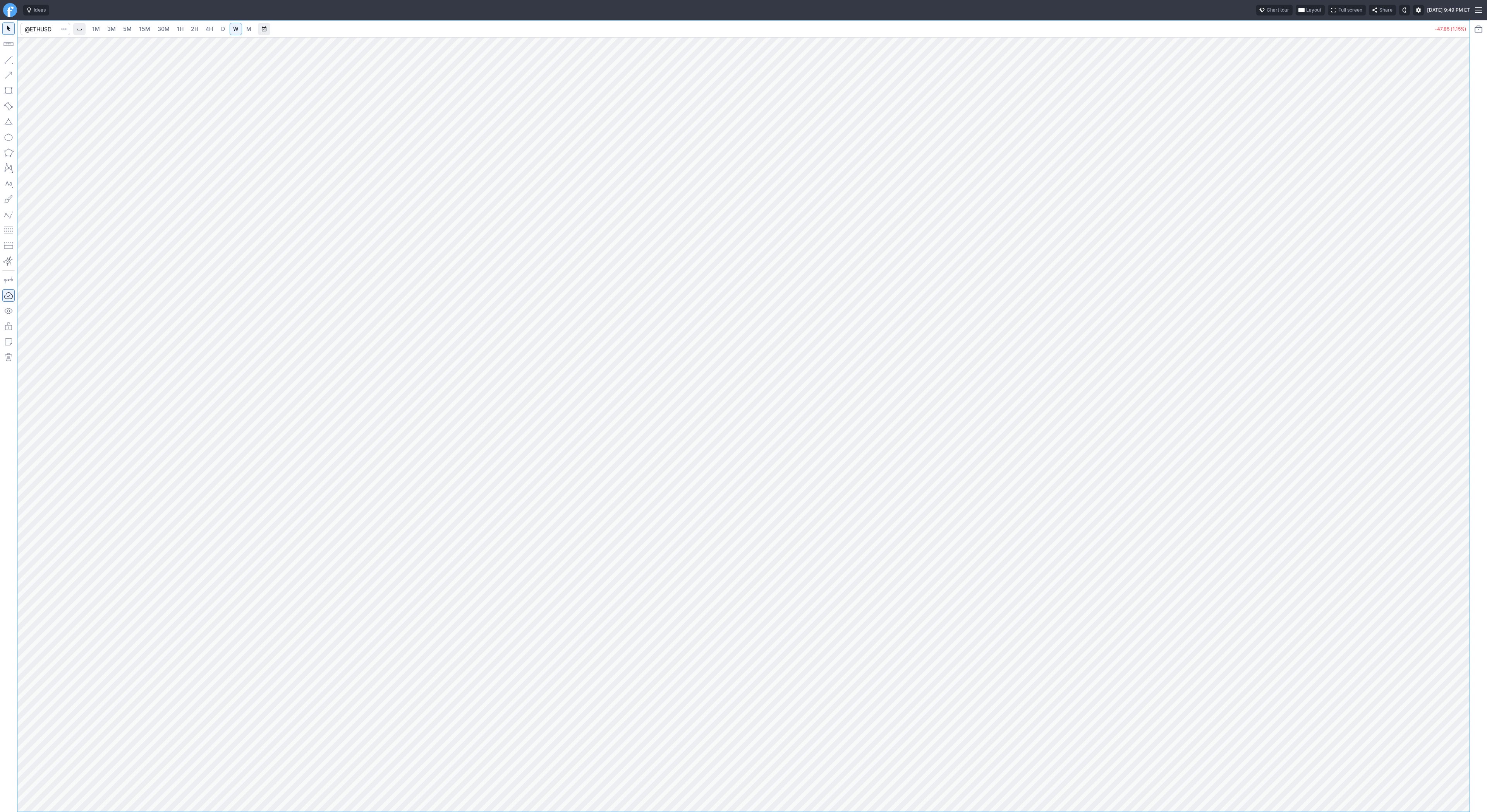
click at [8, 58] on button "button" at bounding box center [8, 59] width 12 height 12
click at [33, 59] on span "Line" at bounding box center [45, 61] width 31 height 8
click at [5, 61] on button "button" at bounding box center [8, 59] width 12 height 12
click at [9, 59] on button "button" at bounding box center [8, 59] width 12 height 12
click at [6, 61] on button "button" at bounding box center [8, 59] width 12 height 12
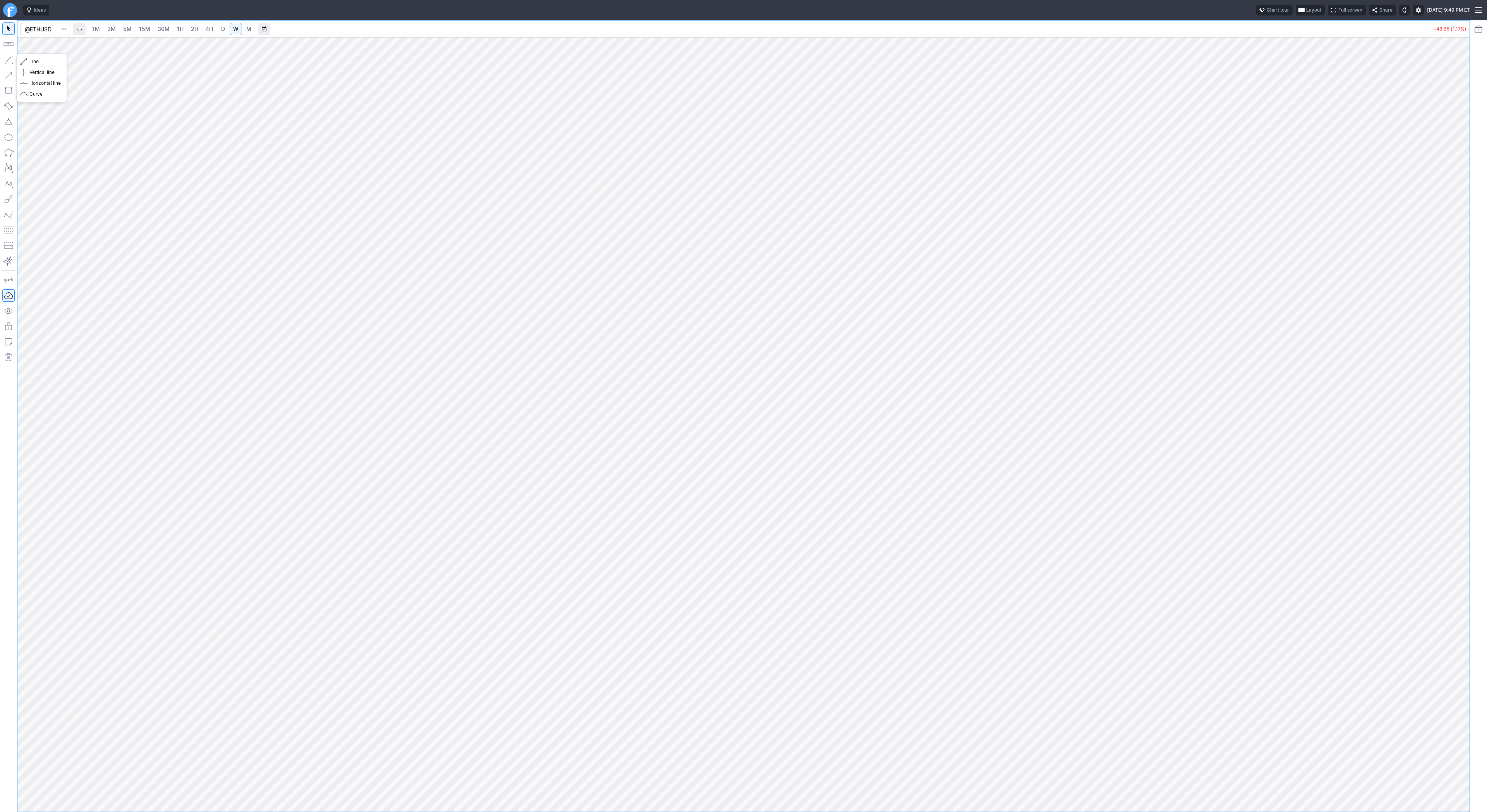
click at [10, 57] on button "button" at bounding box center [8, 59] width 12 height 12
click at [6, 59] on button "button" at bounding box center [8, 59] width 12 height 12
click at [35, 61] on span "Line" at bounding box center [45, 61] width 31 height 8
click at [29, 61] on button "Line" at bounding box center [42, 61] width 45 height 11
click at [42, 61] on span "Line" at bounding box center [45, 61] width 31 height 8
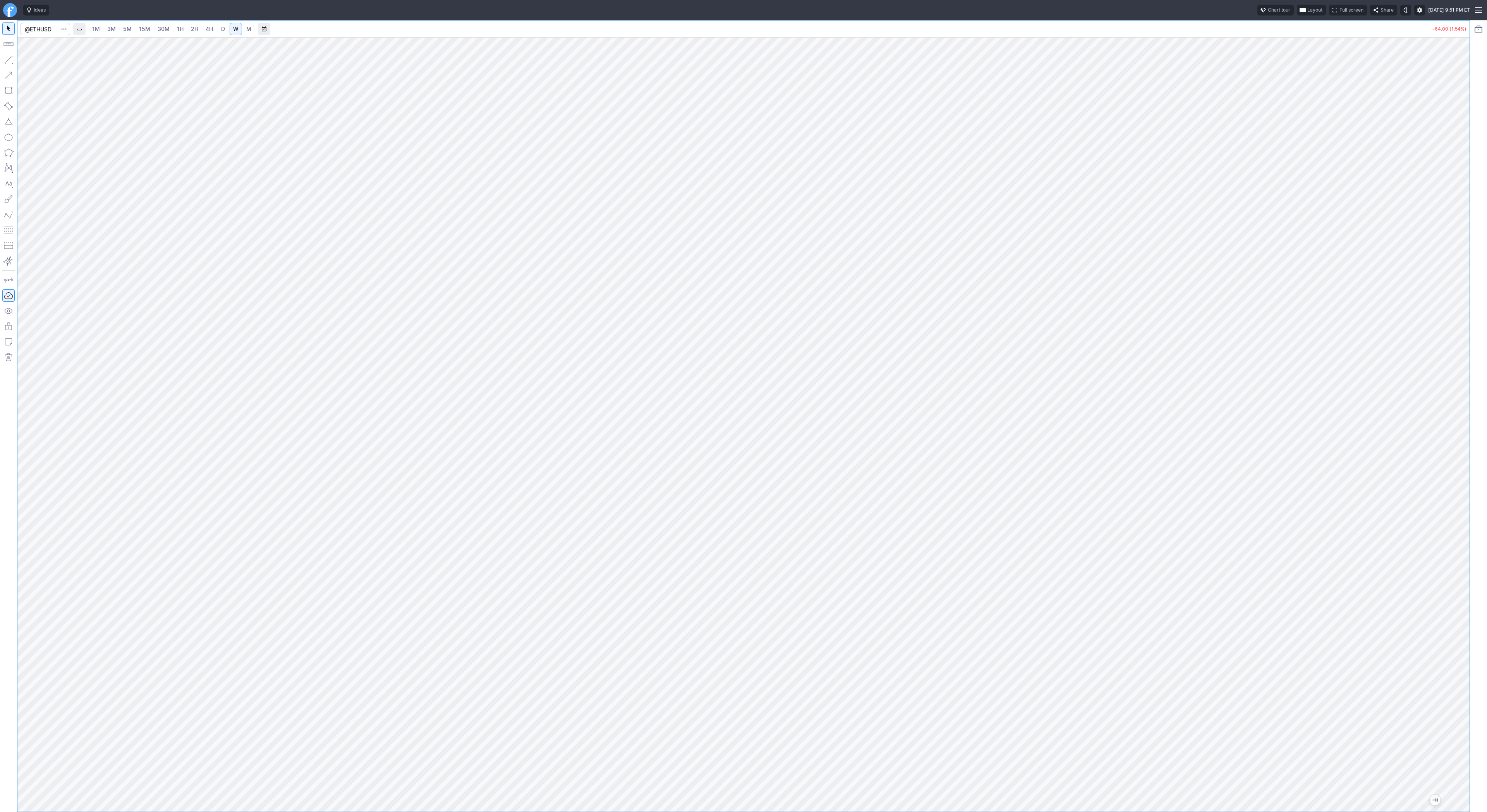
click at [181, 31] on span "1H" at bounding box center [180, 28] width 6 height 6
click at [199, 31] on link "2H" at bounding box center [195, 29] width 14 height 12
click at [206, 30] on span "4H" at bounding box center [209, 28] width 8 height 6
click at [8, 60] on button "button" at bounding box center [8, 59] width 12 height 12
click at [36, 64] on span "Line" at bounding box center [45, 61] width 31 height 8
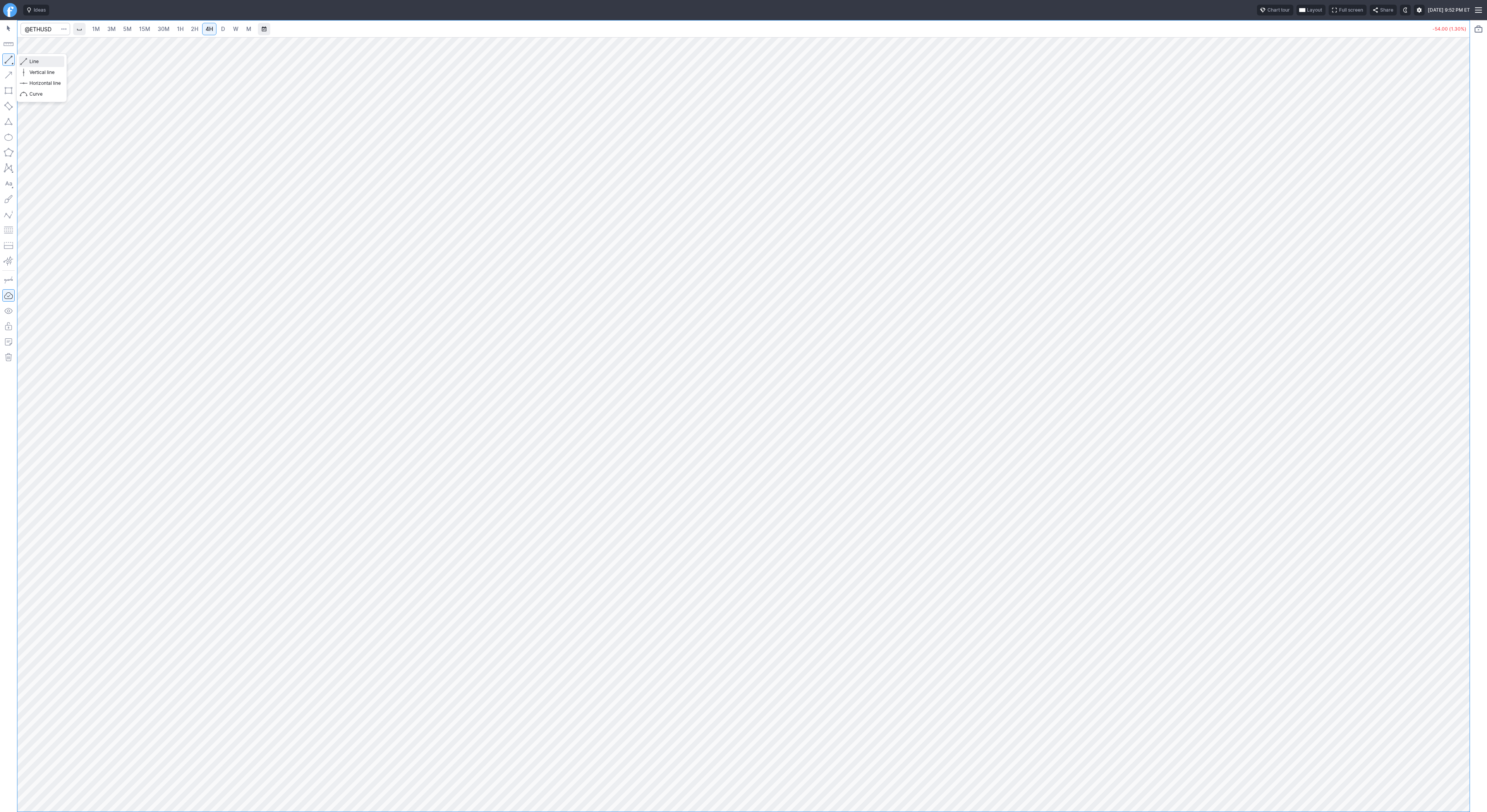
click at [45, 62] on span "Line" at bounding box center [45, 61] width 31 height 8
click at [181, 30] on span "1H" at bounding box center [180, 28] width 6 height 6
click at [9, 60] on button "button" at bounding box center [8, 59] width 12 height 12
click at [9, 60] on button "button" at bounding box center [8, 59] width 12 height 12
click at [42, 32] on input "Search" at bounding box center [46, 29] width 50 height 12
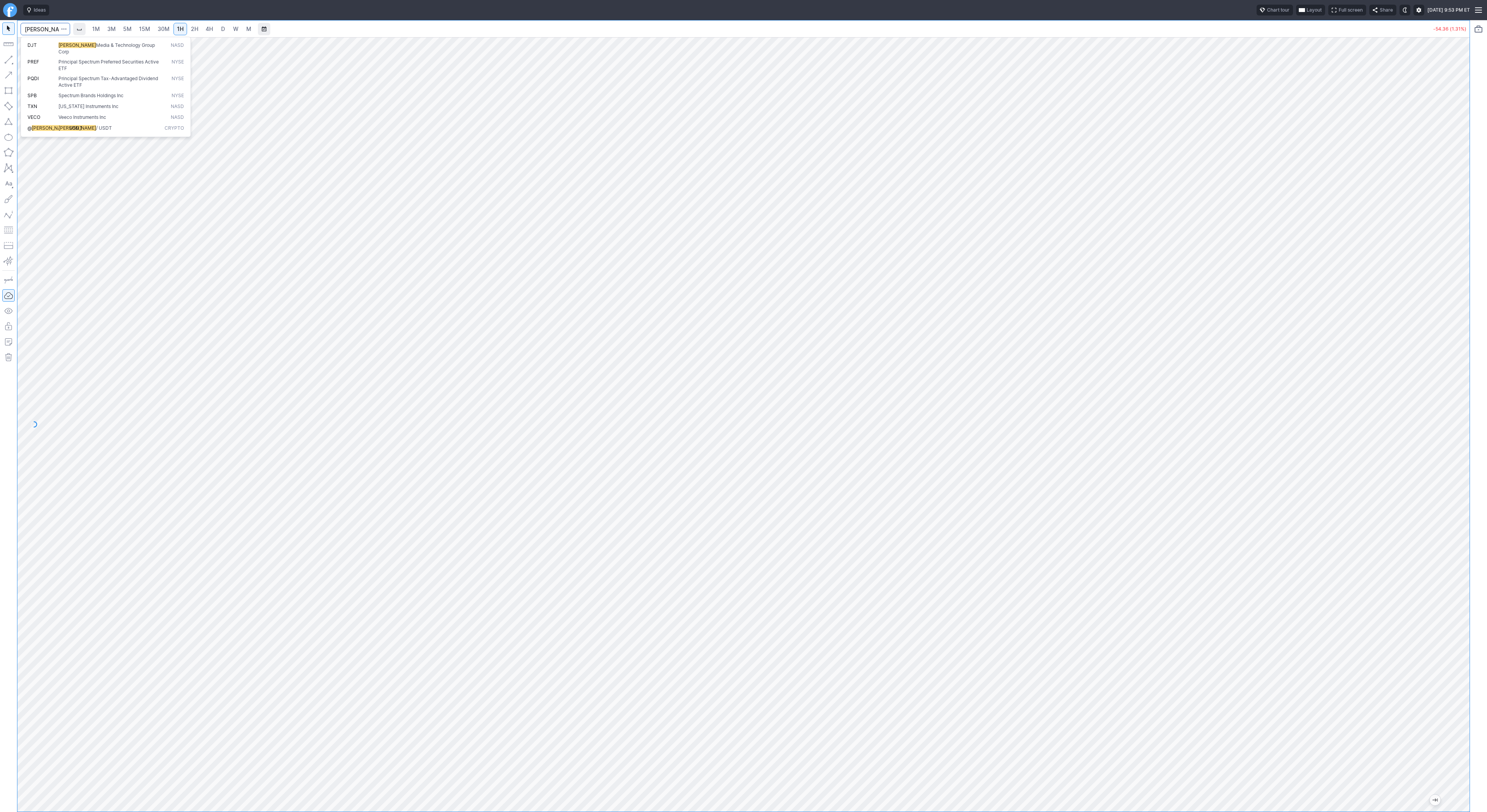
type input "trump"
click at [96, 59] on span "/ USDT" at bounding box center [104, 62] width 16 height 6
click at [203, 28] on link "4H" at bounding box center [209, 29] width 14 height 12
click at [211, 28] on span "4H" at bounding box center [209, 28] width 8 height 6
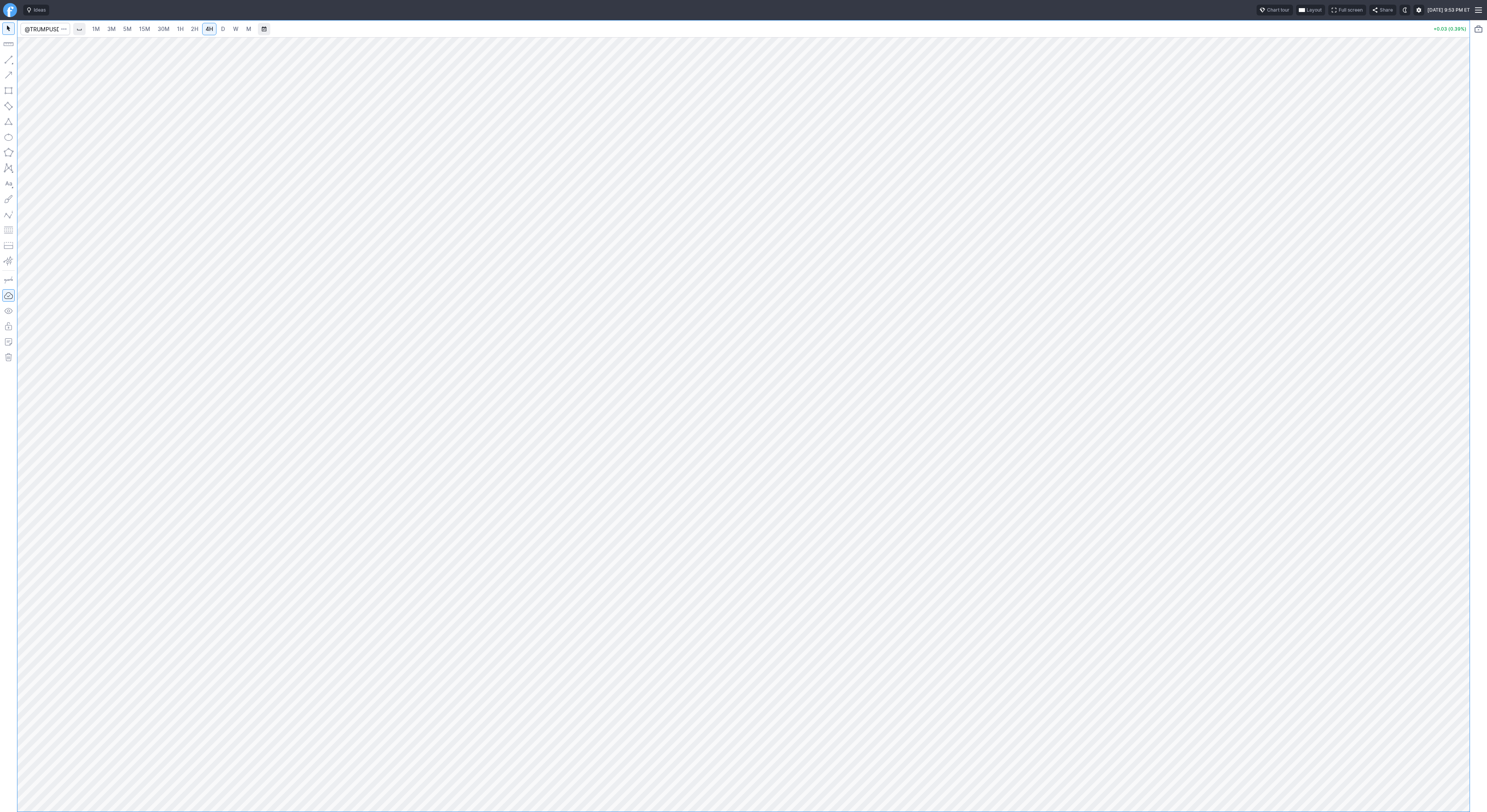
click at [217, 28] on link "D" at bounding box center [223, 29] width 12 height 12
click at [35, 61] on span "Line" at bounding box center [45, 61] width 31 height 8
click at [12, 59] on button "button" at bounding box center [8, 59] width 12 height 12
drag, startPoint x: 28, startPoint y: 59, endPoint x: 50, endPoint y: 98, distance: 44.8
click at [28, 59] on button "Line" at bounding box center [42, 61] width 45 height 11
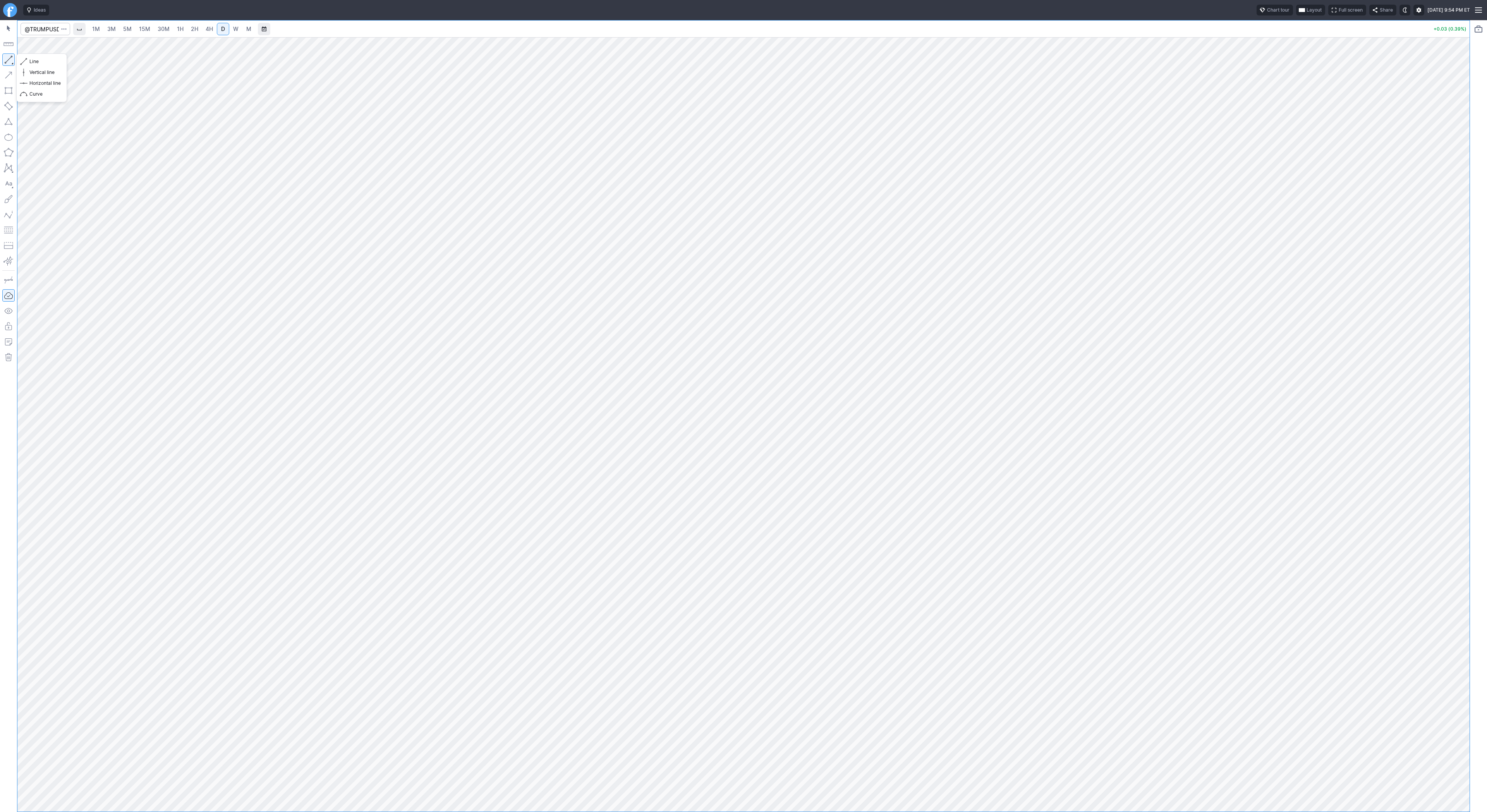
drag, startPoint x: 7, startPoint y: 59, endPoint x: 23, endPoint y: 89, distance: 34.0
click at [8, 61] on button "button" at bounding box center [8, 59] width 12 height 12
click at [177, 28] on span "1H" at bounding box center [180, 28] width 6 height 6
click at [206, 27] on span "4H" at bounding box center [209, 28] width 8 height 6
click at [43, 26] on input "Search" at bounding box center [46, 29] width 50 height 12
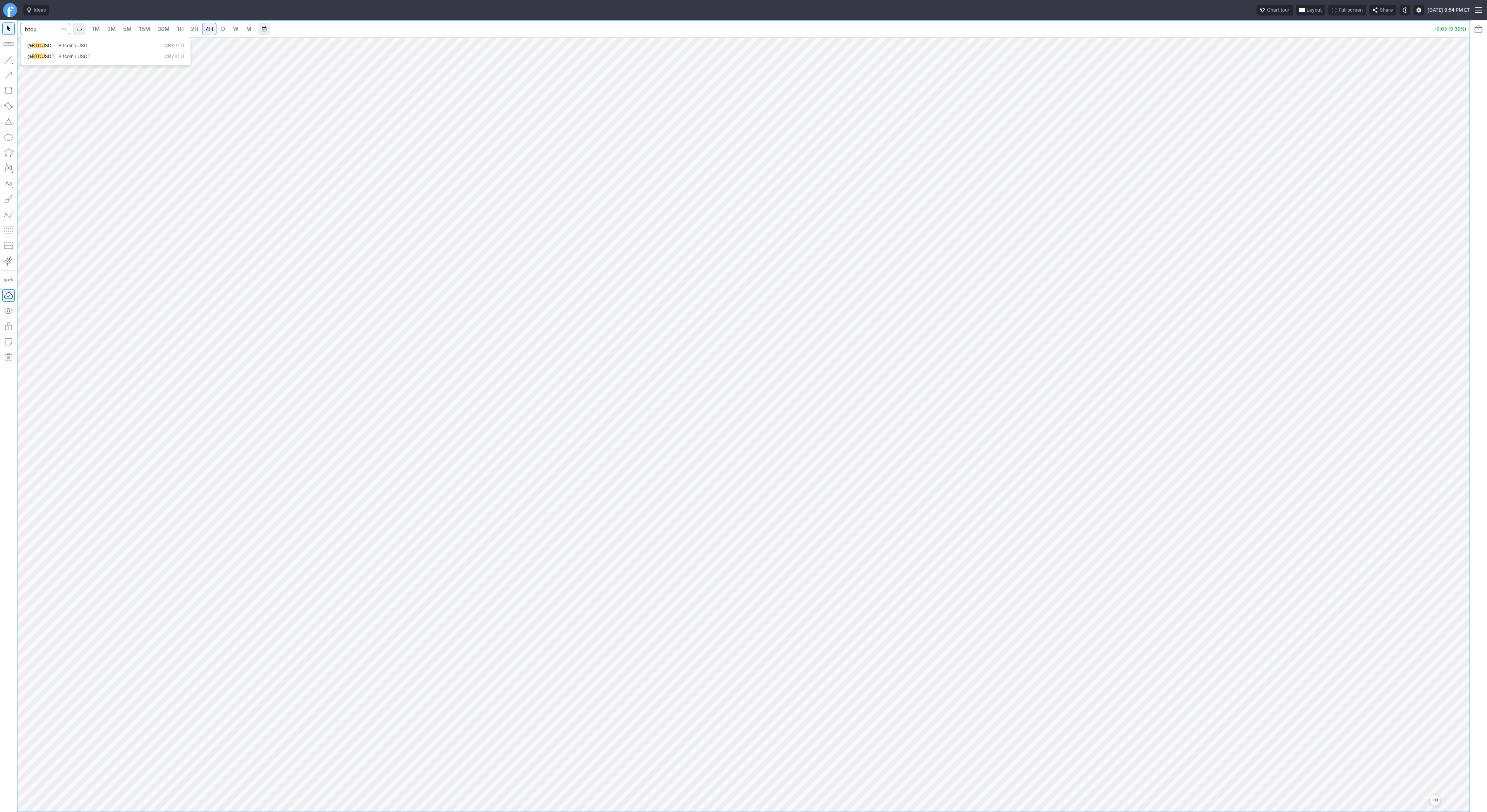
type input "btcu"
click at [64, 42] on button "@ BTCU SD Bitcoin / USD Crypto" at bounding box center [106, 46] width 163 height 11
click at [221, 28] on span "D" at bounding box center [223, 28] width 4 height 6
click at [182, 29] on link "1H" at bounding box center [180, 29] width 13 height 12
click at [191, 31] on span "2H" at bounding box center [195, 28] width 8 height 6
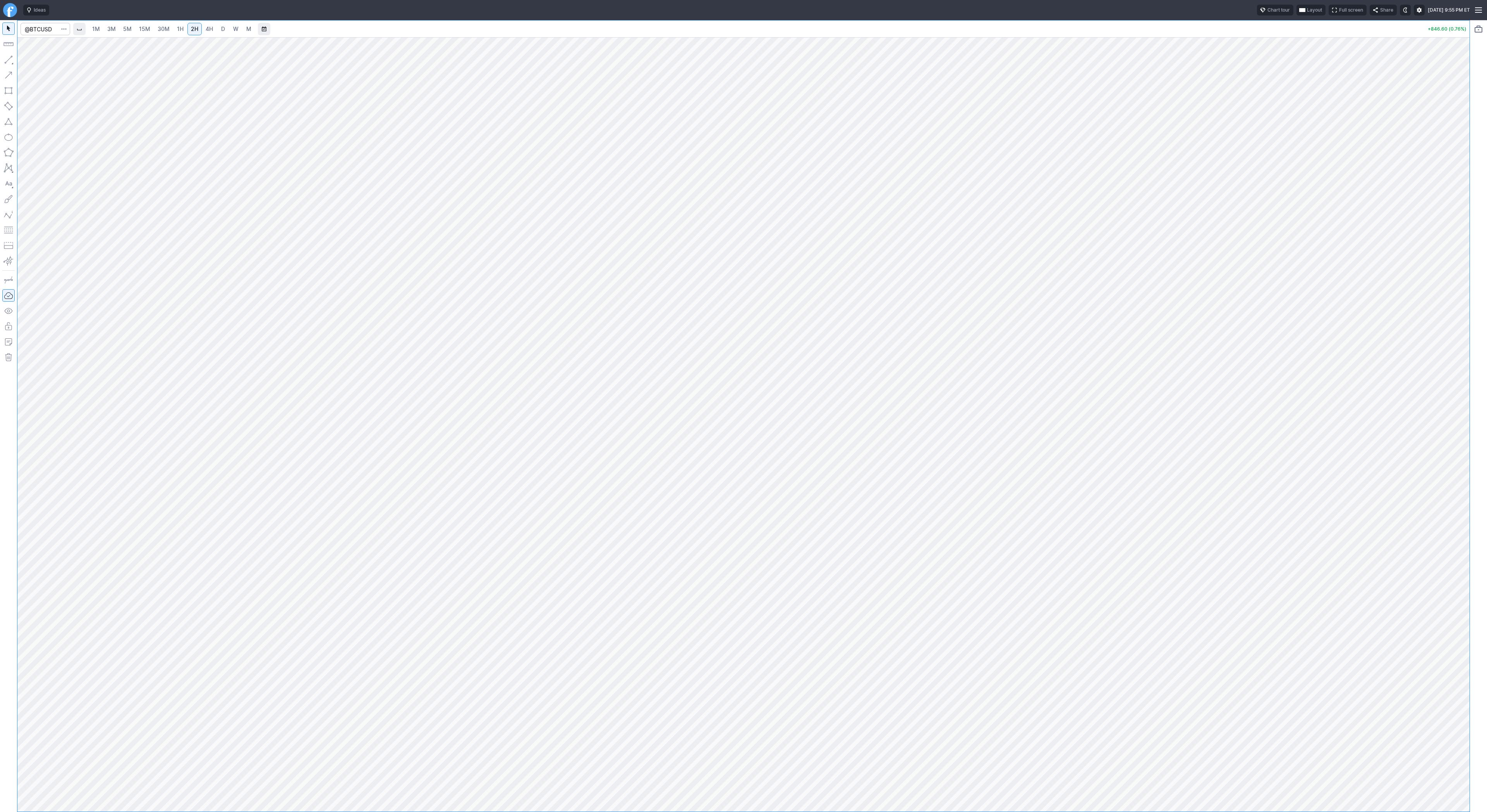
click at [206, 28] on span "4H" at bounding box center [209, 28] width 8 height 6
click at [221, 27] on span "D" at bounding box center [223, 28] width 4 height 6
click at [29, 58] on button "Line" at bounding box center [42, 61] width 45 height 11
click at [8, 57] on button "button" at bounding box center [8, 59] width 12 height 12
drag, startPoint x: 1465, startPoint y: 310, endPoint x: 1457, endPoint y: 335, distance: 26.2
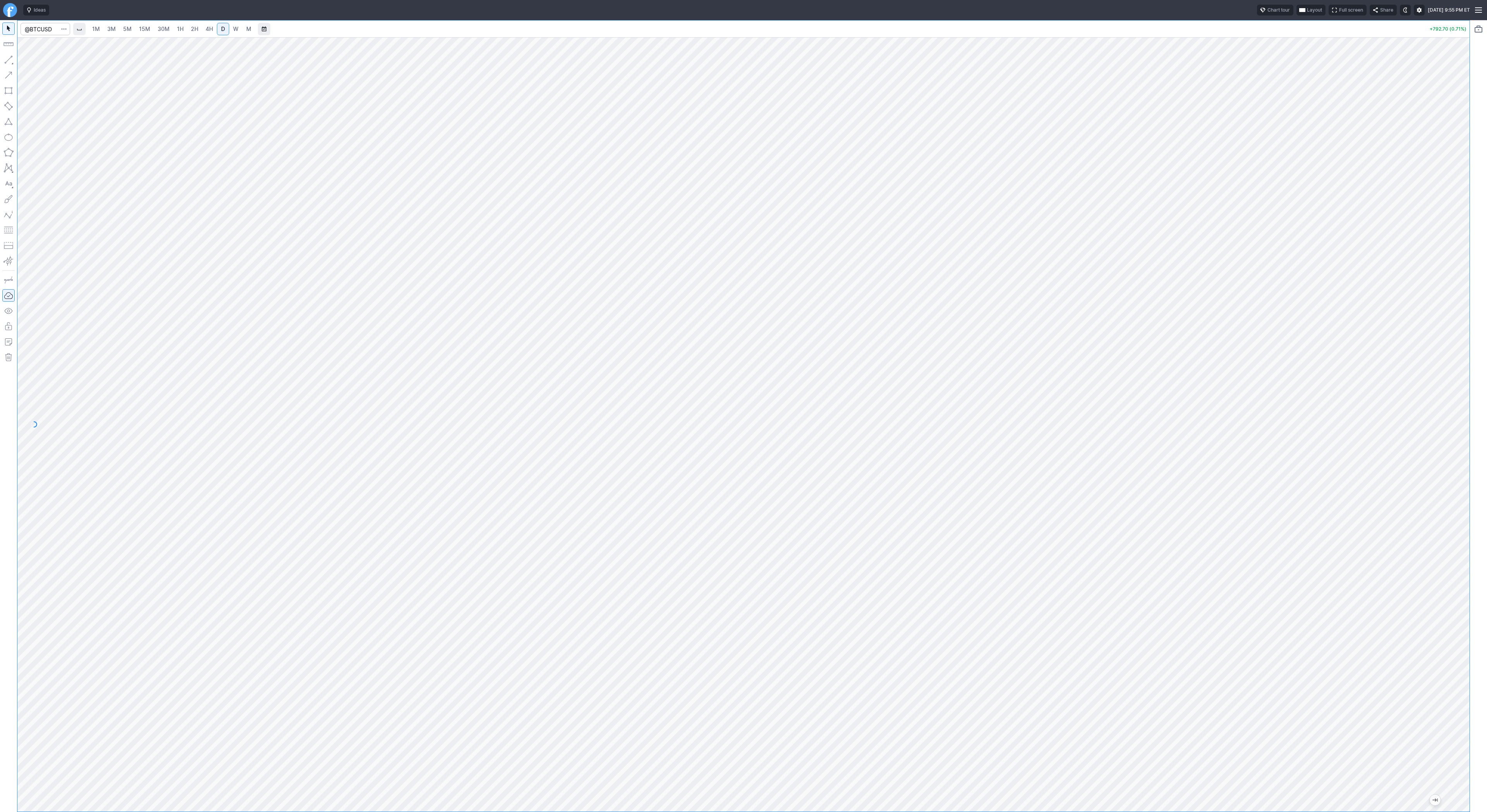
click at [1458, 336] on div at bounding box center [1462, 422] width 16 height 755
click at [8, 61] on button "button" at bounding box center [8, 59] width 12 height 12
drag, startPoint x: 5, startPoint y: 62, endPoint x: 5, endPoint y: 71, distance: 9.0
click at [5, 62] on button "button" at bounding box center [8, 59] width 12 height 12
click at [38, 32] on input "Search" at bounding box center [46, 29] width 50 height 12
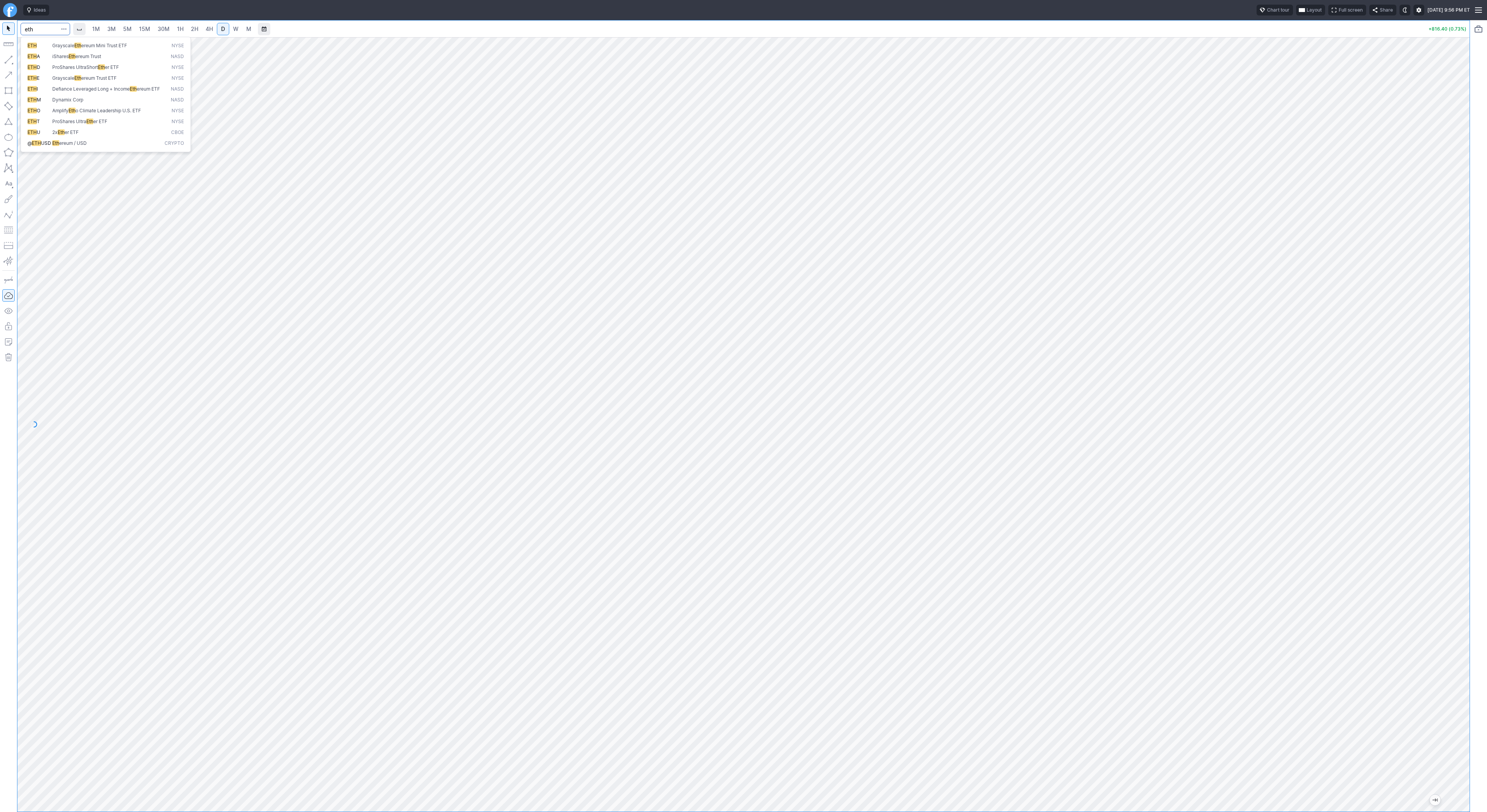
type input "eth"
click at [83, 146] on span "ereum / USD" at bounding box center [73, 143] width 28 height 6
click at [10, 58] on button "button" at bounding box center [8, 59] width 12 height 12
click at [11, 61] on button "button" at bounding box center [8, 59] width 12 height 12
click at [180, 30] on span "1H" at bounding box center [180, 28] width 6 height 6
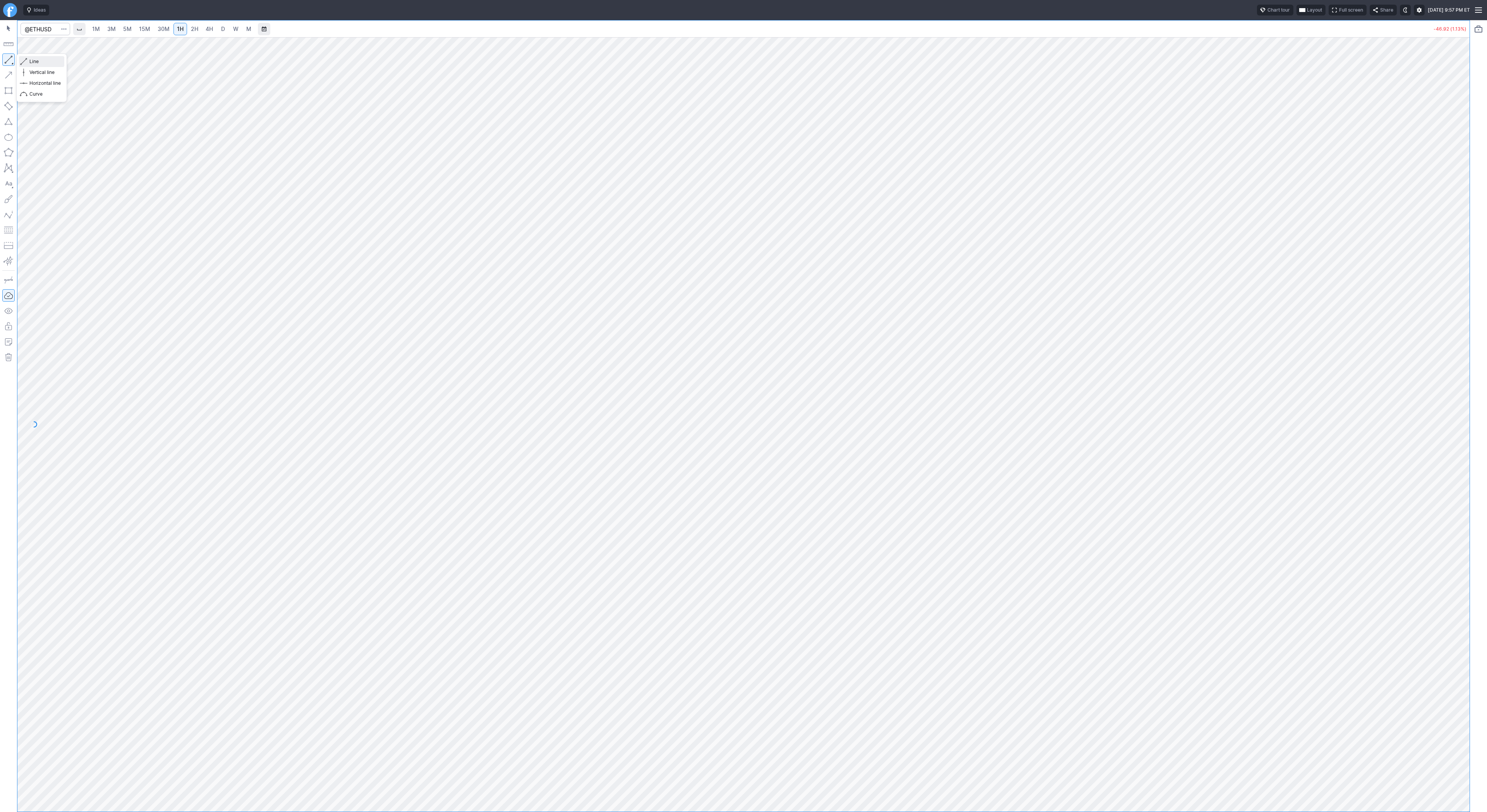
click at [38, 63] on span "Line" at bounding box center [45, 61] width 31 height 8
click at [50, 62] on span "Line" at bounding box center [45, 61] width 31 height 8
click at [110, 28] on span "3M" at bounding box center [111, 28] width 9 height 6
click at [136, 31] on link "15M" at bounding box center [145, 29] width 18 height 12
click at [174, 28] on link "1H" at bounding box center [180, 29] width 13 height 12
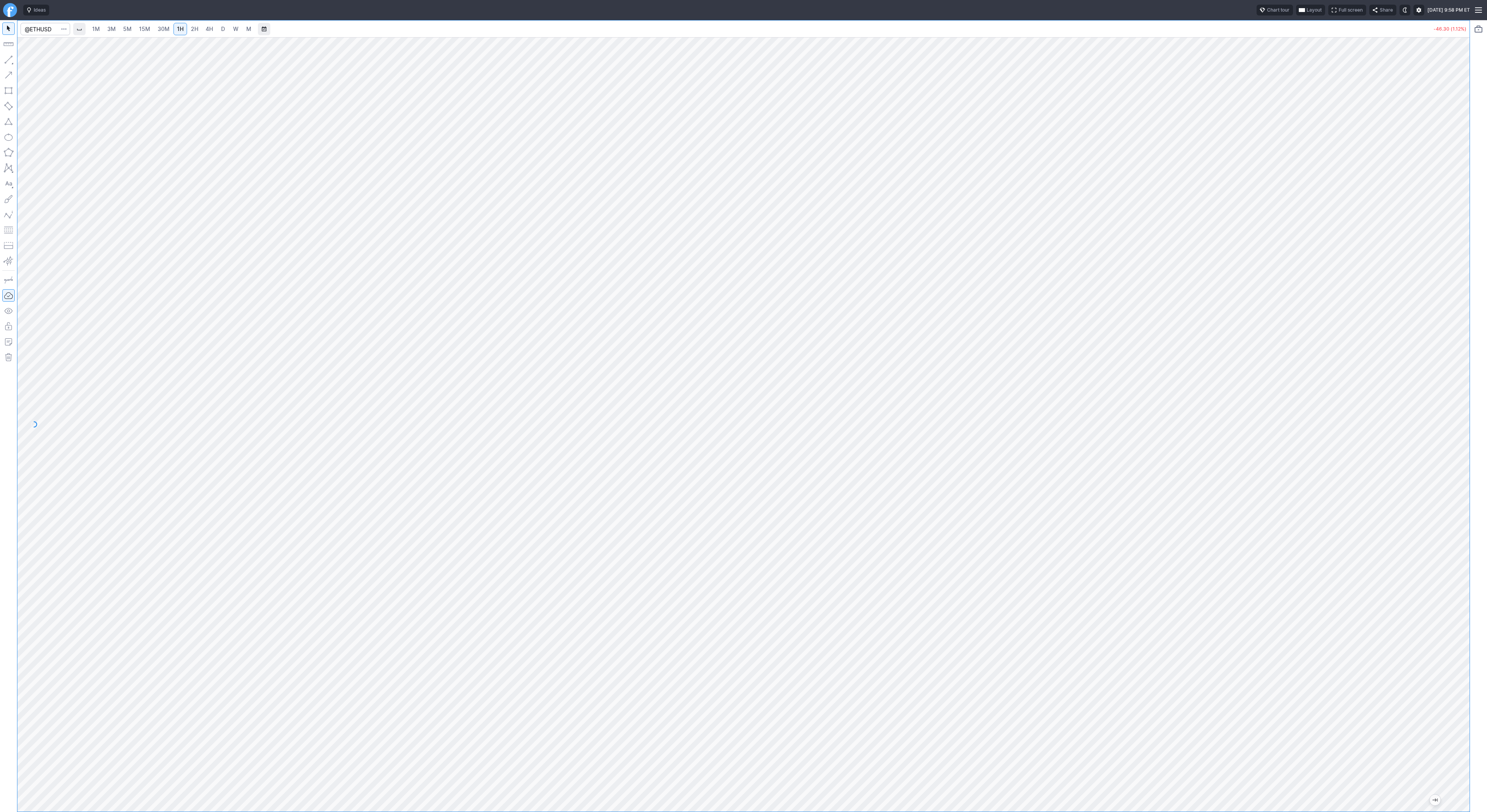
click at [195, 32] on span "2H" at bounding box center [195, 28] width 8 height 6
click at [211, 27] on span "4H" at bounding box center [209, 28] width 8 height 6
click at [222, 29] on span "D" at bounding box center [223, 28] width 4 height 6
click at [109, 29] on span "3M" at bounding box center [111, 28] width 9 height 6
click at [132, 30] on link "5M" at bounding box center [127, 29] width 16 height 12
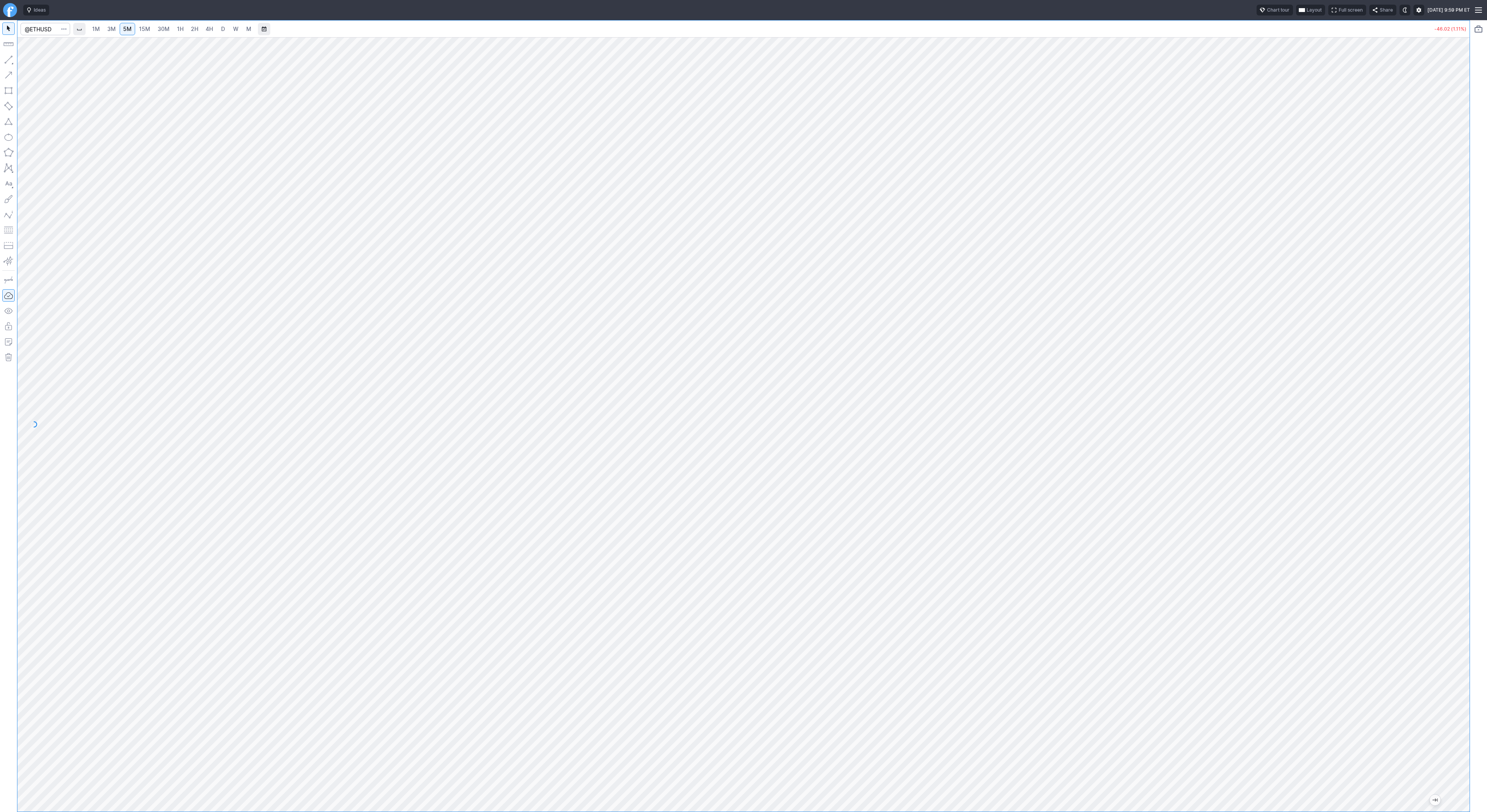
click at [192, 30] on span "2H" at bounding box center [195, 28] width 8 height 6
click at [215, 28] on link "4H" at bounding box center [209, 29] width 14 height 12
click at [221, 27] on span "D" at bounding box center [223, 29] width 5 height 8
click at [231, 31] on link "W" at bounding box center [236, 29] width 12 height 12
click at [223, 28] on span "D" at bounding box center [223, 28] width 4 height 6
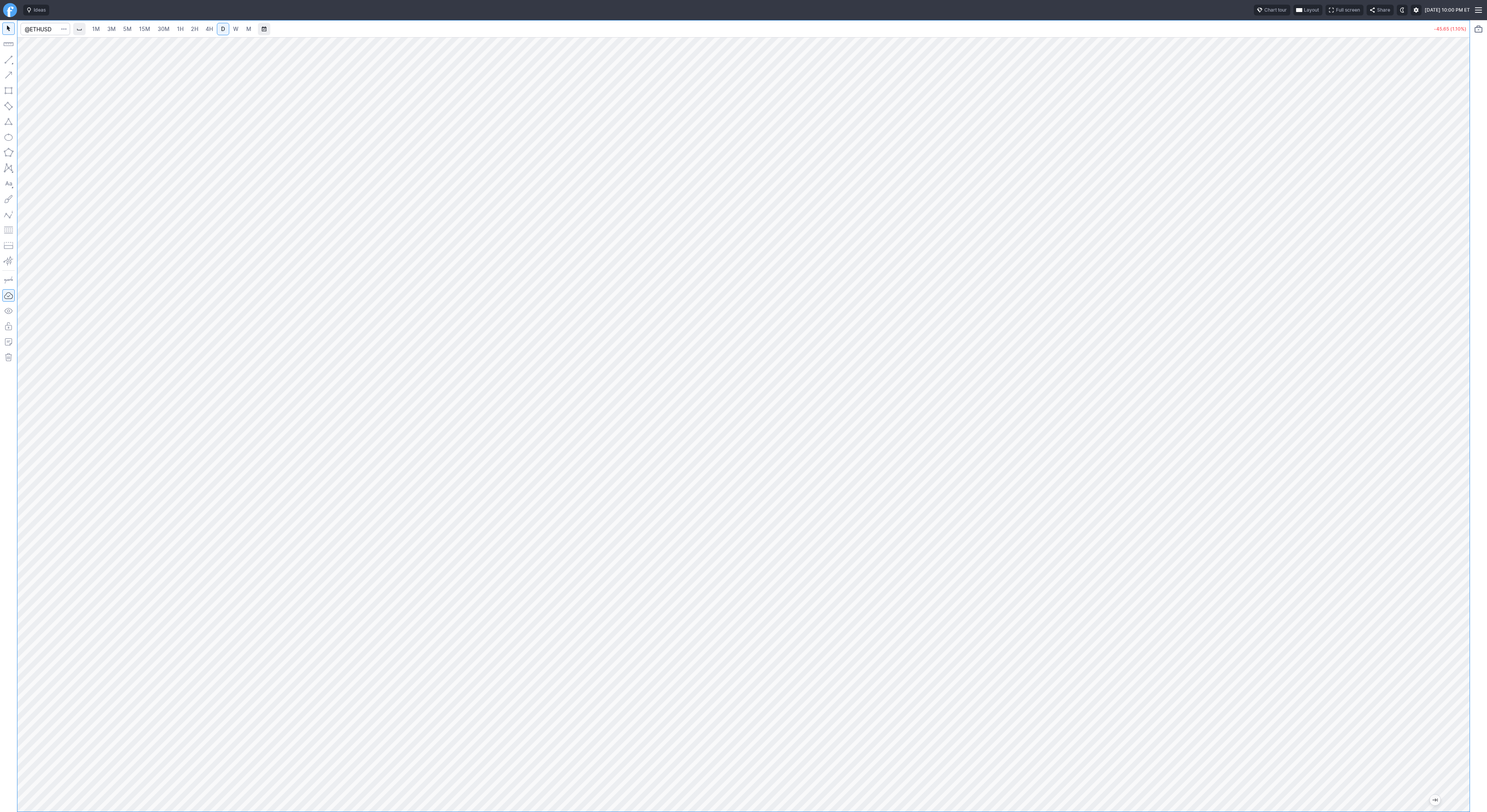
click at [12, 57] on button "button" at bounding box center [8, 59] width 12 height 12
click at [34, 61] on span "Line" at bounding box center [45, 61] width 31 height 8
click at [177, 28] on span "1H" at bounding box center [180, 28] width 6 height 6
click at [47, 28] on input "Search" at bounding box center [46, 29] width 50 height 12
type input "bmnr"
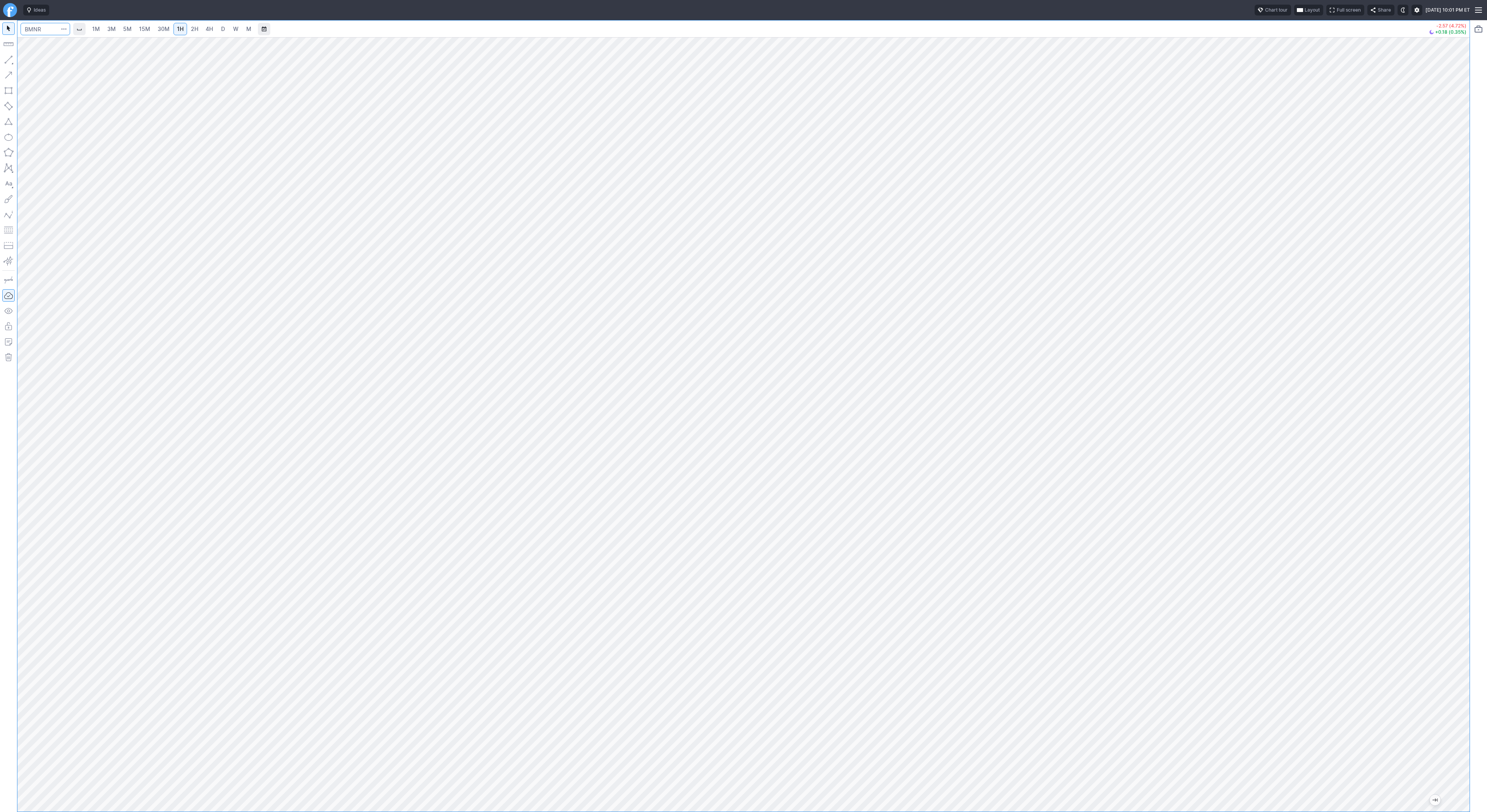
click at [44, 27] on input "Search" at bounding box center [46, 29] width 50 height 12
type input "spy"
drag, startPoint x: 1461, startPoint y: 277, endPoint x: 1454, endPoint y: 282, distance: 8.6
click at [1460, 286] on div at bounding box center [1462, 422] width 16 height 755
drag, startPoint x: 1462, startPoint y: 241, endPoint x: 1455, endPoint y: 270, distance: 29.8
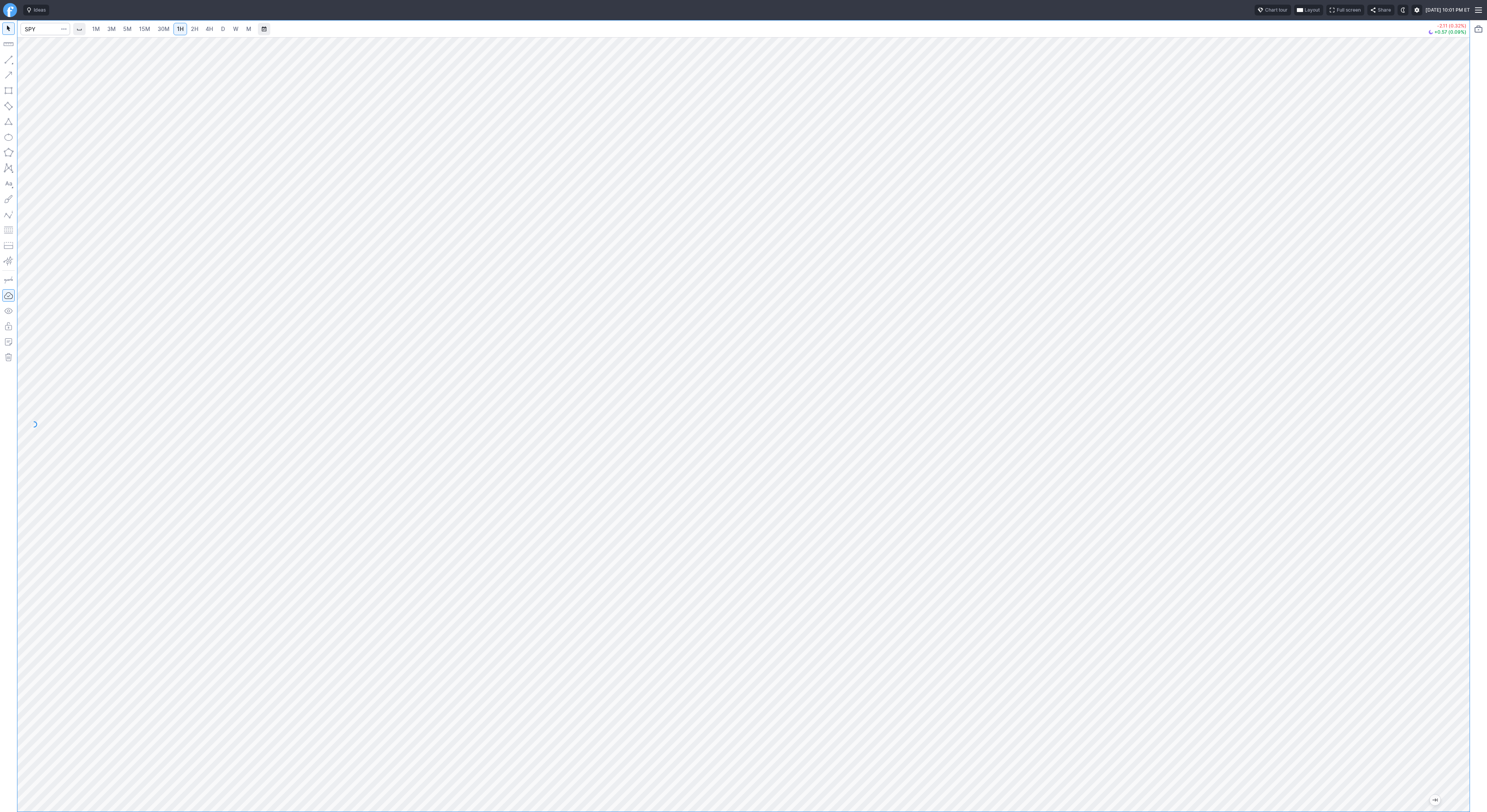
click at [1457, 271] on div at bounding box center [1462, 422] width 16 height 755
click at [225, 30] on link "D" at bounding box center [223, 29] width 12 height 12
drag, startPoint x: 1465, startPoint y: 312, endPoint x: 1474, endPoint y: 379, distance: 67.6
click at [1475, 382] on div "1M 3M 5M 15M 30M 1H 2H 4H D W M -2.11 (0.32%) +0.57 (0.09%)" at bounding box center [744, 416] width 1487 height 792
click at [40, 29] on input "Search" at bounding box center [46, 29] width 50 height 12
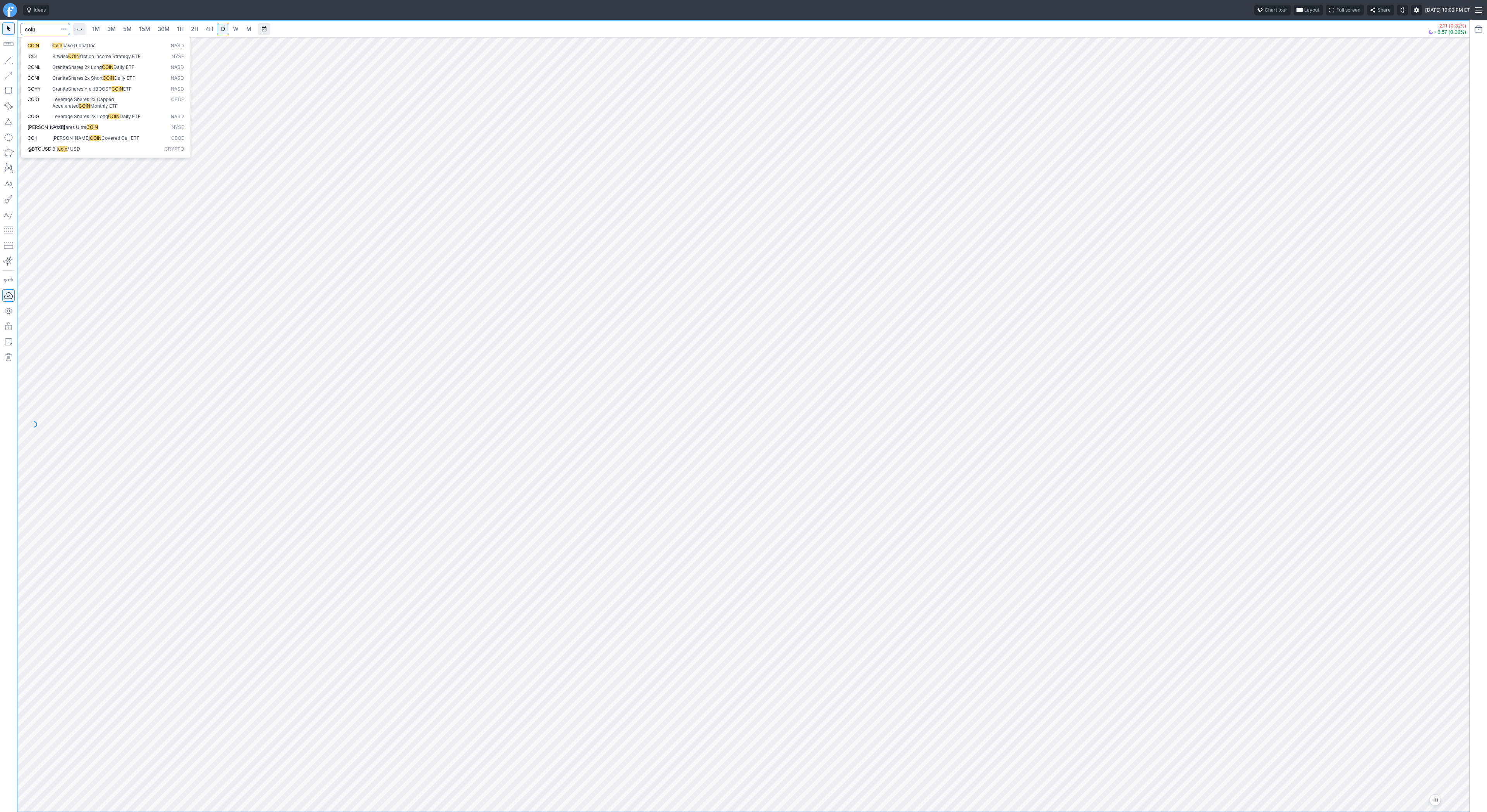
type input "coin"
drag, startPoint x: 48, startPoint y: 58, endPoint x: 43, endPoint y: 76, distance: 18.7
click at [47, 59] on span "Line" at bounding box center [45, 61] width 31 height 8
drag, startPoint x: 8, startPoint y: 60, endPoint x: 13, endPoint y: 93, distance: 33.4
click at [7, 63] on button "button" at bounding box center [8, 59] width 12 height 12
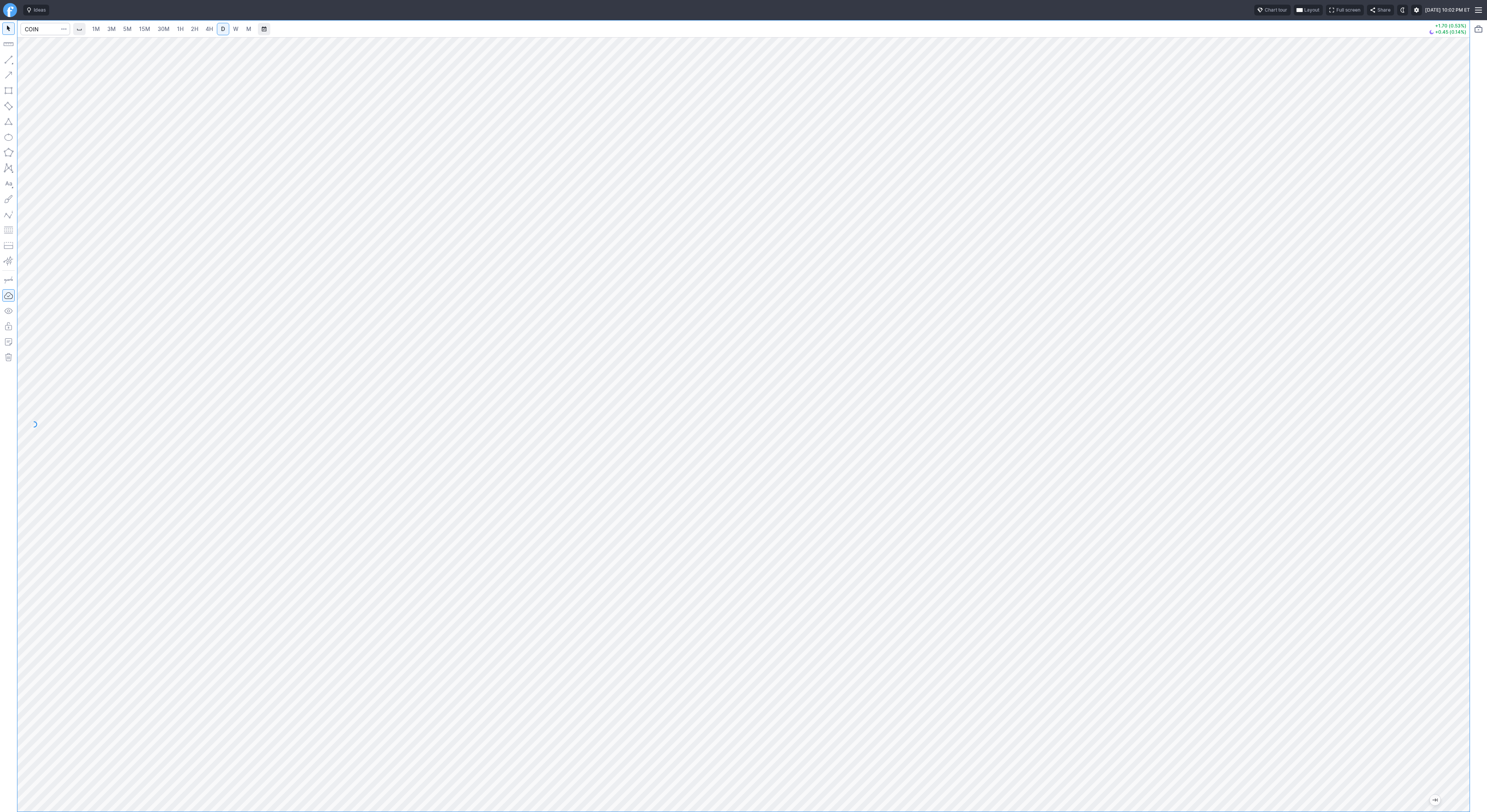
drag, startPoint x: 1456, startPoint y: 385, endPoint x: 1456, endPoint y: 390, distance: 5.0
click at [1456, 390] on div at bounding box center [1462, 422] width 16 height 755
click at [7, 59] on button "button" at bounding box center [8, 59] width 12 height 12
click at [49, 64] on span "Line" at bounding box center [45, 61] width 31 height 8
click at [166, 28] on span "30M" at bounding box center [163, 28] width 12 height 6
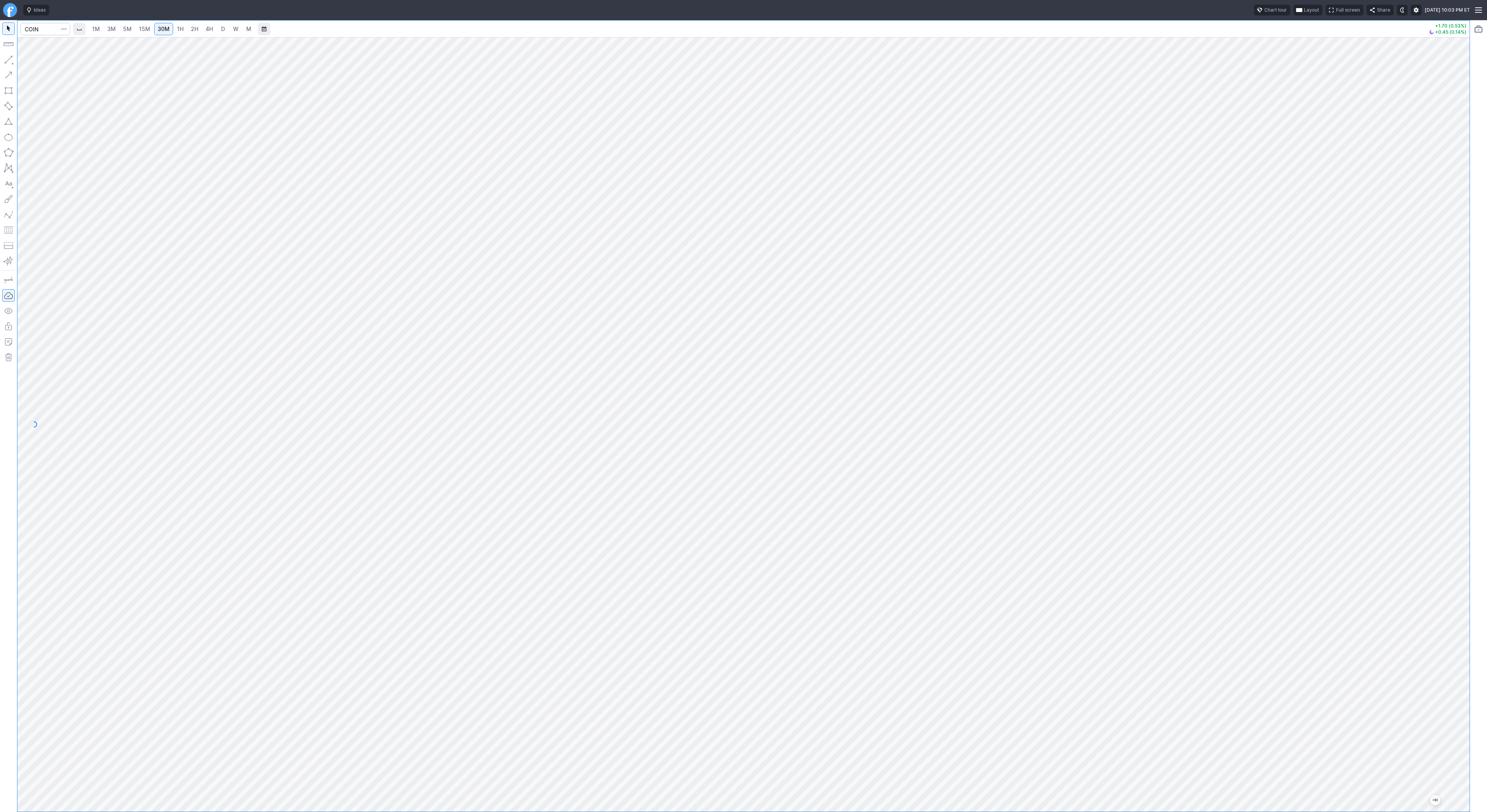
click at [1457, 449] on div at bounding box center [744, 424] width 1452 height 774
drag, startPoint x: 1458, startPoint y: 394, endPoint x: 1462, endPoint y: 425, distance: 31.3
click at [1462, 425] on div at bounding box center [1462, 422] width 16 height 755
click at [38, 61] on span "Line" at bounding box center [45, 61] width 31 height 8
click at [9, 58] on button "button" at bounding box center [8, 59] width 12 height 12
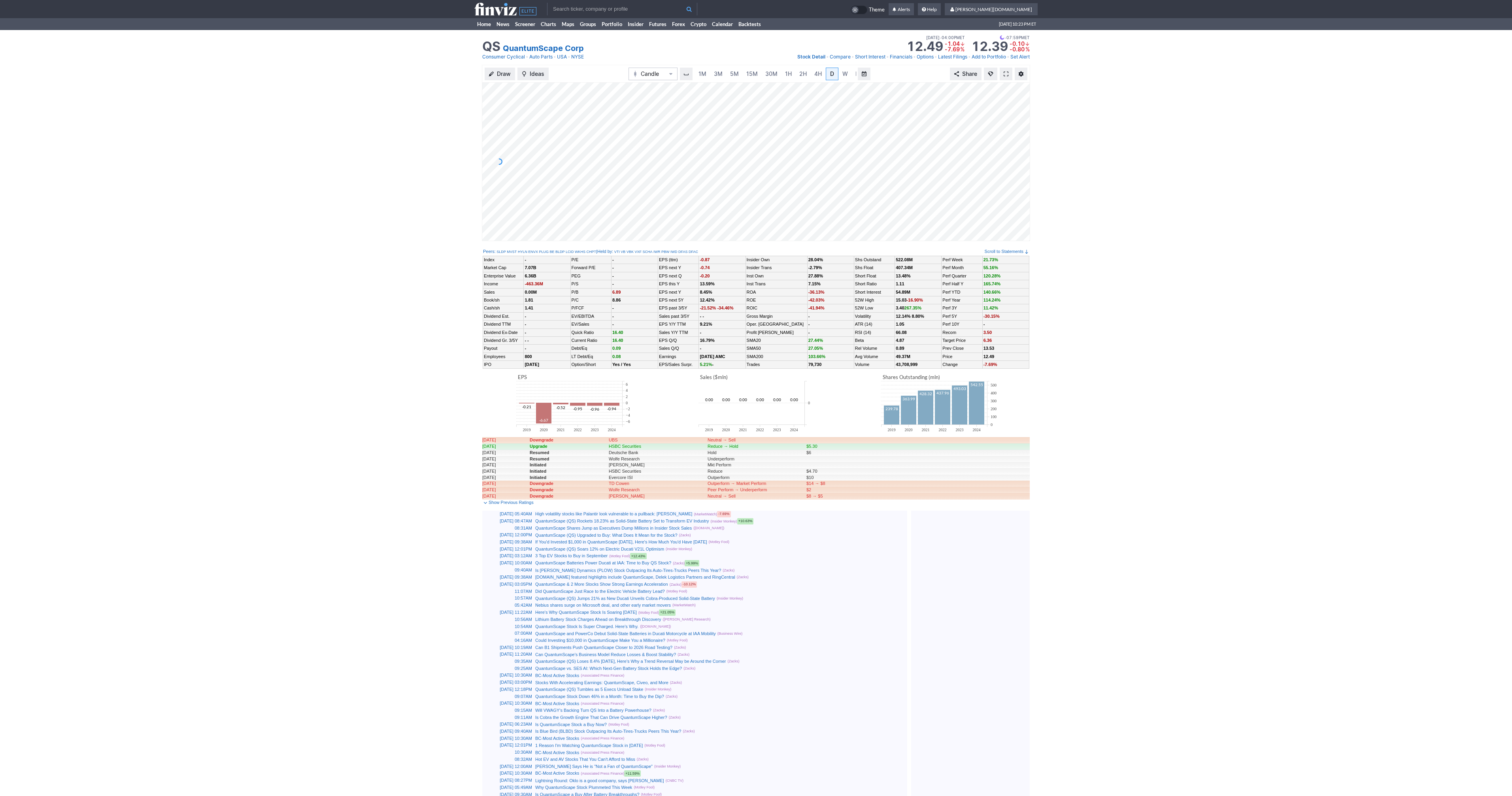
scroll to position [0, 8]
click at [1005, 75] on span at bounding box center [1006, 74] width 5 height 6
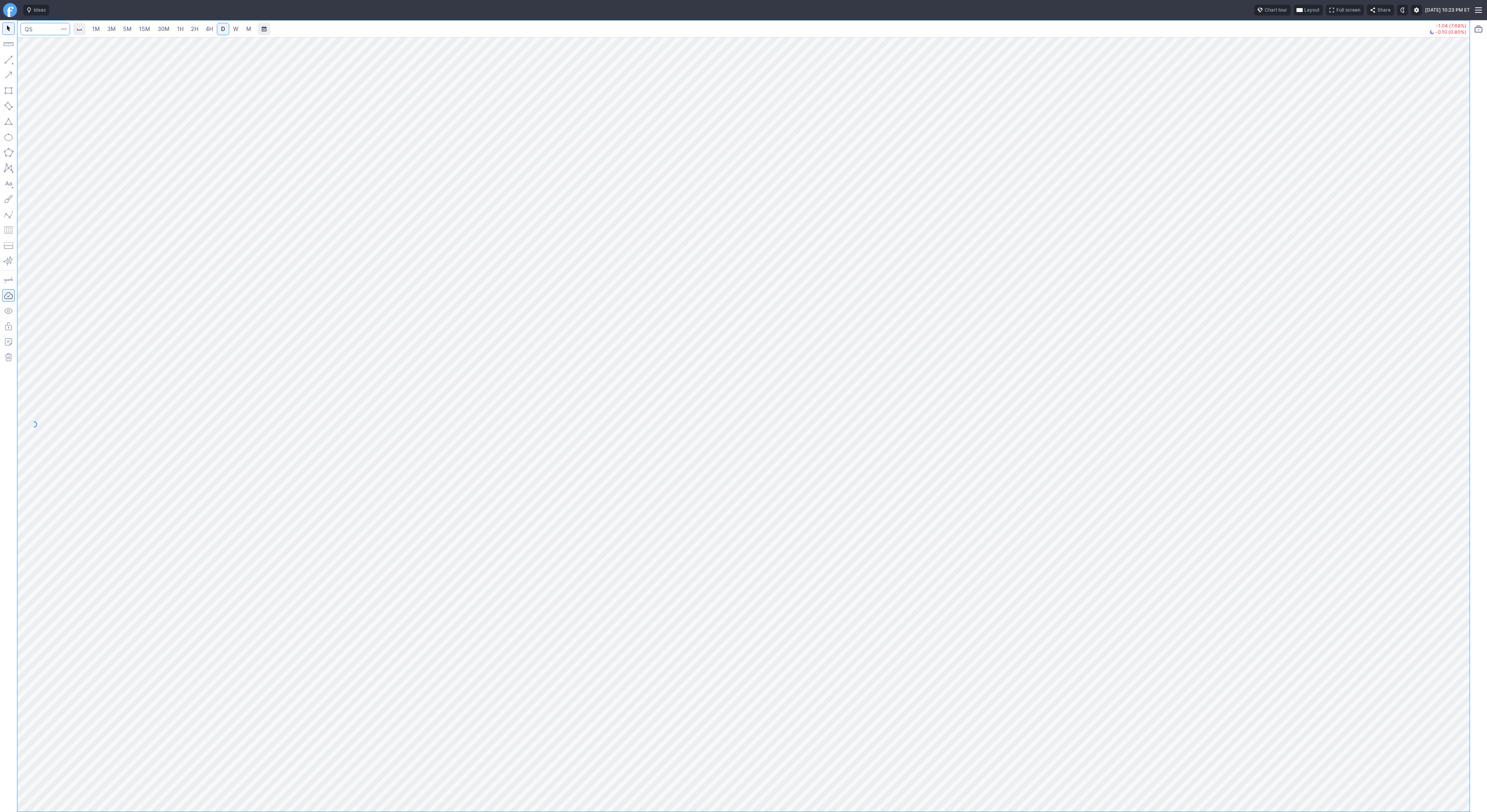
click at [43, 27] on input "Search" at bounding box center [46, 29] width 50 height 12
type input "btcusd"
click at [73, 44] on span "Bitcoin / USD" at bounding box center [73, 46] width 29 height 6
click at [0, 87] on html "Ideas Chart tour Layout Full screen Share [DATE] 10:23 PM ET 1M 3M 5M 15M 30M 1…" at bounding box center [744, 406] width 1487 height 812
click at [38, 24] on input "Search" at bounding box center [46, 29] width 50 height 12
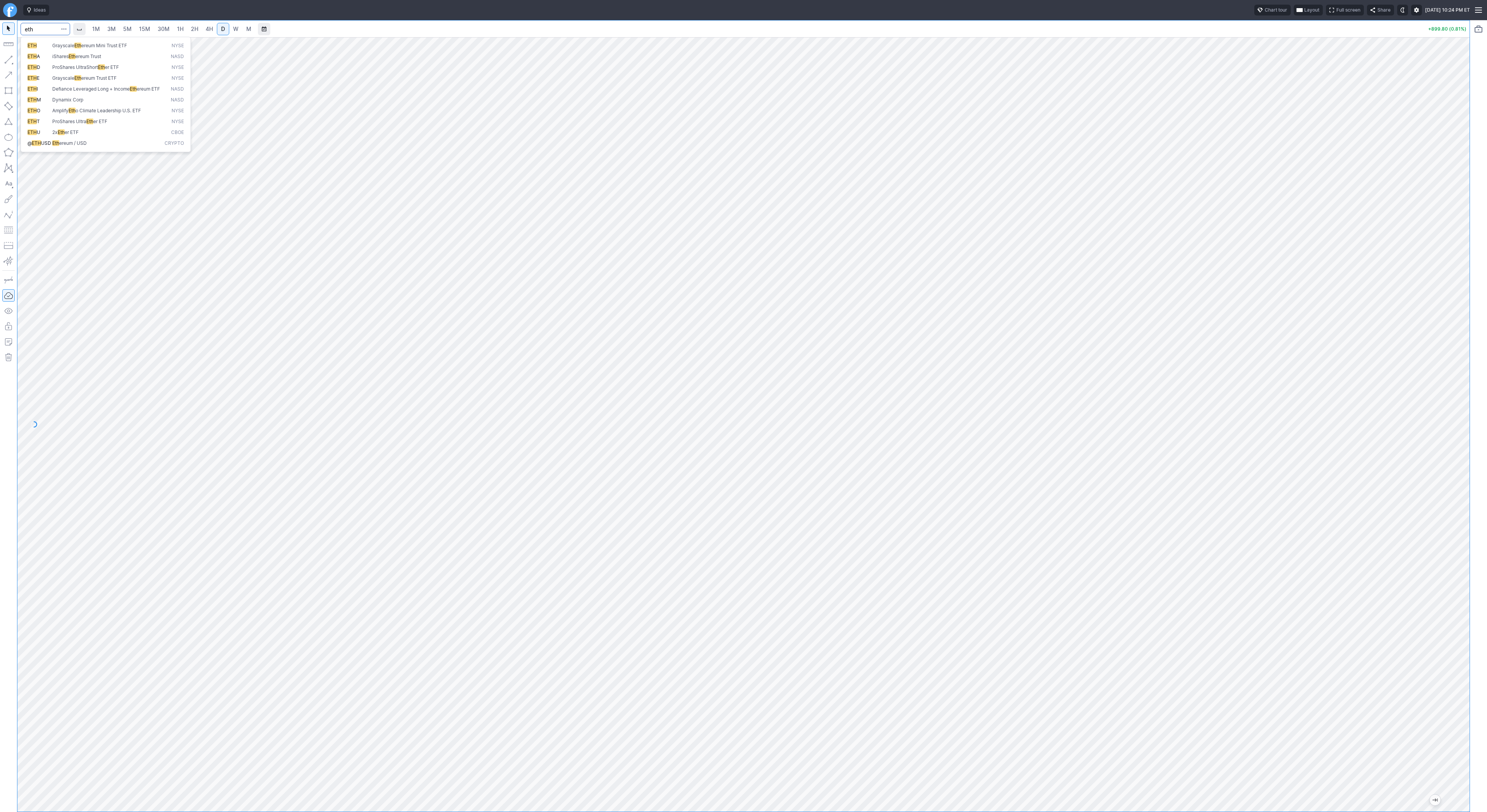
type input "eth"
click at [121, 145] on button "@ ETH USD Eth ereum / USD Crypto" at bounding box center [106, 143] width 163 height 11
click at [177, 27] on span "1H" at bounding box center [180, 28] width 6 height 6
click at [26, 61] on span "button" at bounding box center [25, 61] width 5 height 11
click at [107, 27] on span "3M" at bounding box center [111, 28] width 9 height 6
